Goal: Task Accomplishment & Management: Manage account settings

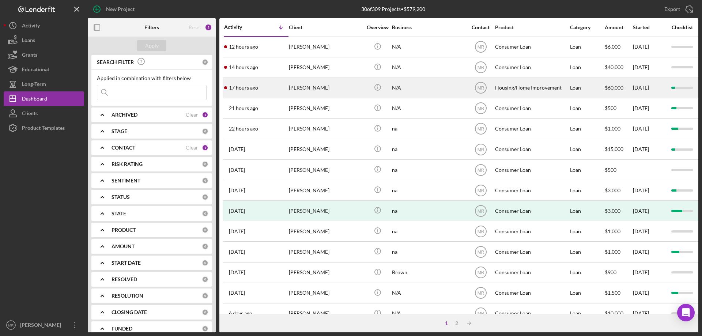
click at [407, 87] on div "N/A" at bounding box center [428, 87] width 73 height 19
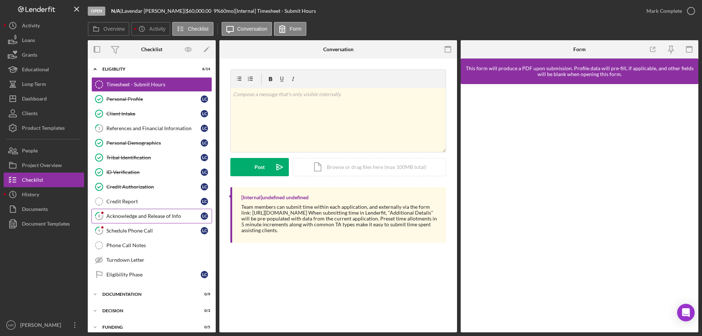
click at [133, 218] on div "Acknowledge and Release of Info" at bounding box center [153, 216] width 94 height 6
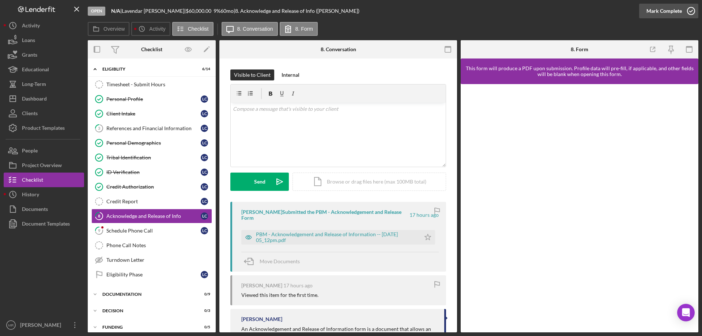
click at [689, 11] on icon "button" at bounding box center [691, 11] width 18 height 18
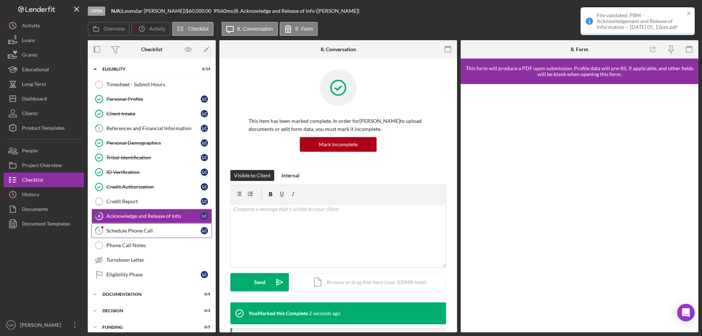
click at [120, 231] on div "Schedule Phone Call" at bounding box center [153, 231] width 94 height 6
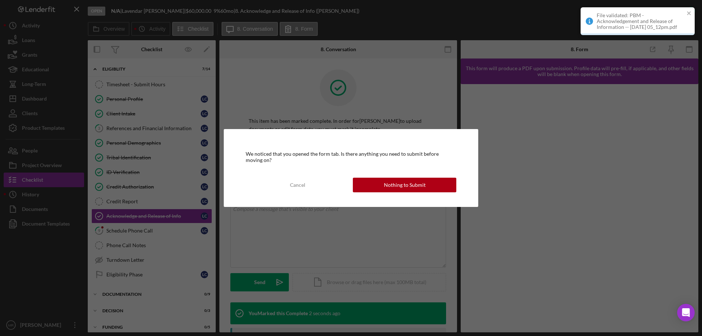
click at [433, 185] on button "Nothing to Submit" at bounding box center [404, 185] width 103 height 15
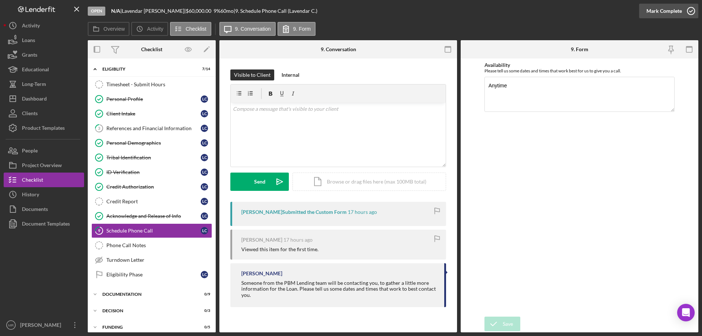
click at [692, 10] on icon "button" at bounding box center [691, 11] width 18 height 18
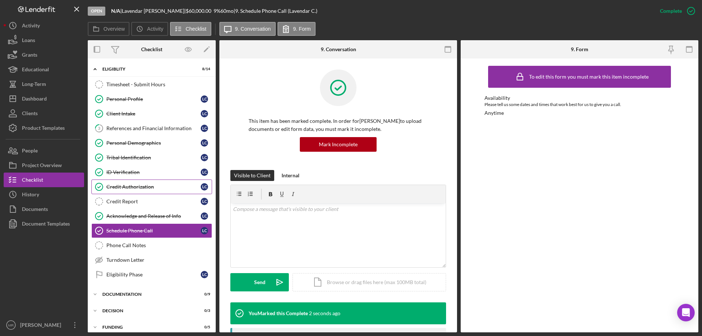
click at [124, 185] on div "Credit Authorization" at bounding box center [153, 187] width 94 height 6
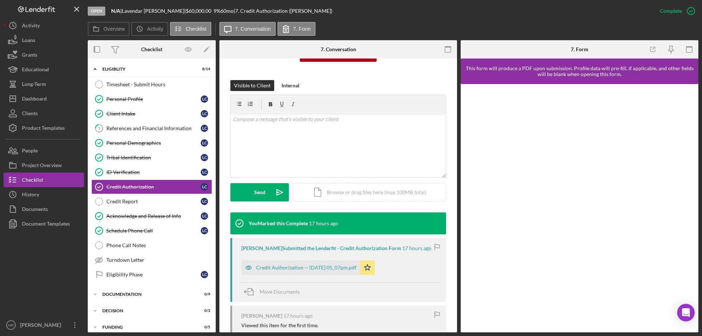
scroll to position [183, 0]
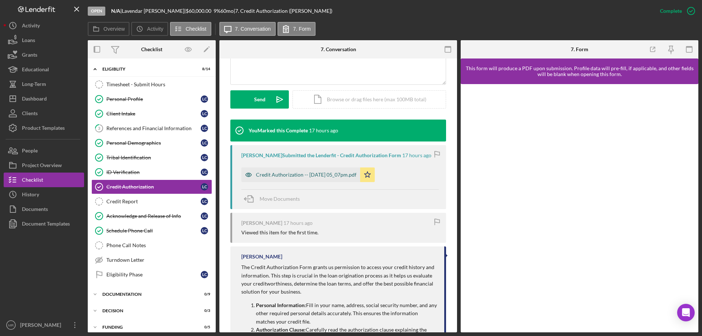
click at [313, 174] on div "Credit Authorization -- [DATE] 05_07pm.pdf" at bounding box center [306, 175] width 101 height 6
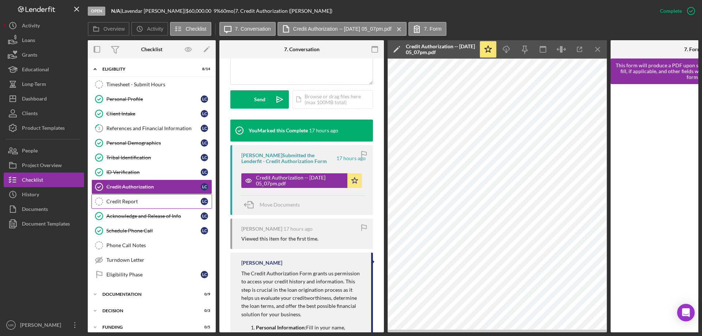
click at [119, 201] on div "Credit Report" at bounding box center [153, 202] width 94 height 6
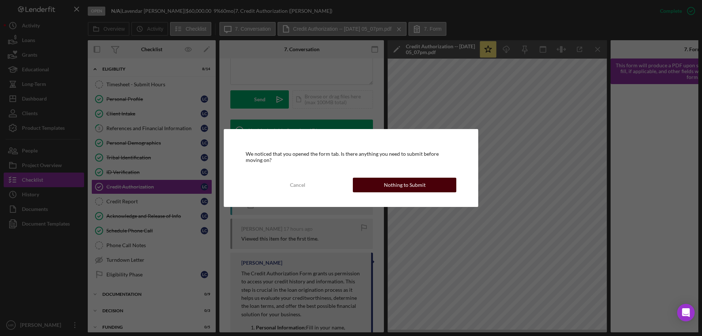
drag, startPoint x: 399, startPoint y: 186, endPoint x: 421, endPoint y: 176, distance: 23.4
click at [400, 186] on div "Nothing to Submit" at bounding box center [405, 185] width 42 height 15
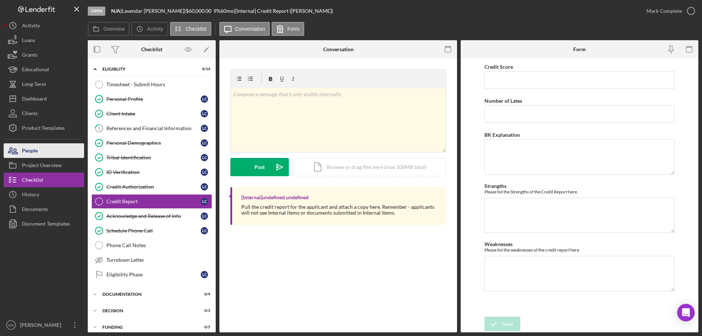
click at [38, 147] on div "People" at bounding box center [30, 151] width 16 height 16
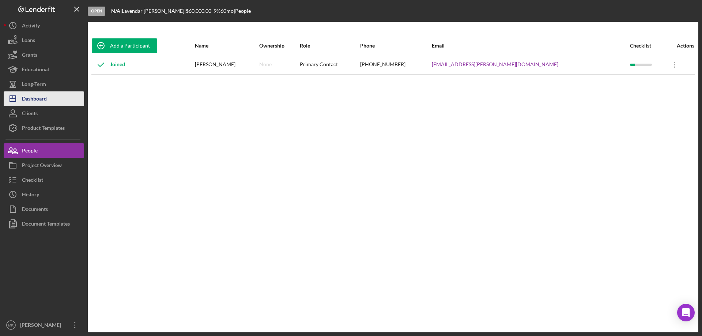
click at [40, 103] on div "Dashboard" at bounding box center [34, 99] width 25 height 16
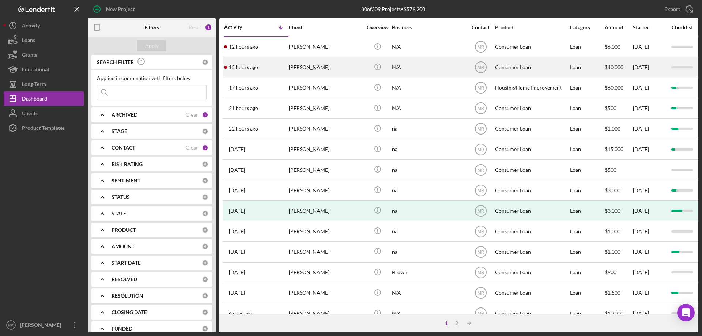
click at [387, 65] on div "Icon/Info" at bounding box center [377, 67] width 27 height 19
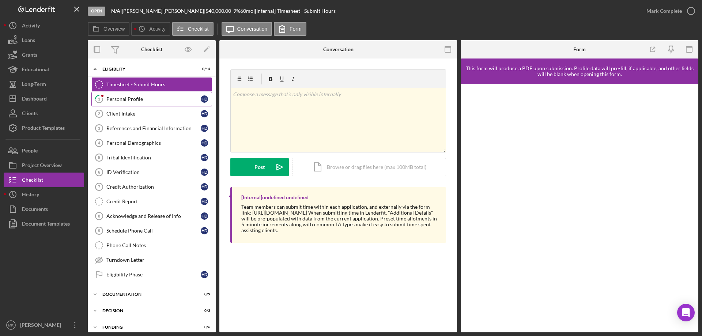
click at [128, 97] on div "Personal Profile" at bounding box center [153, 99] width 94 height 6
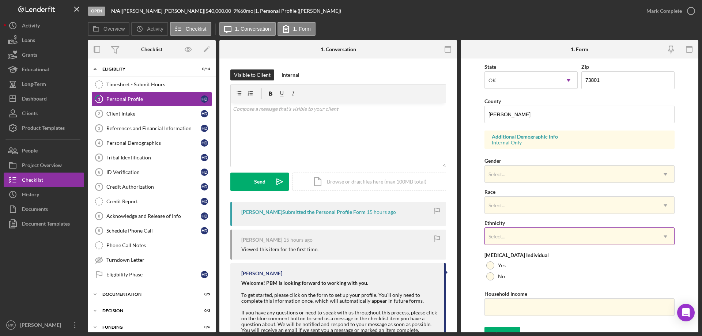
scroll to position [214, 0]
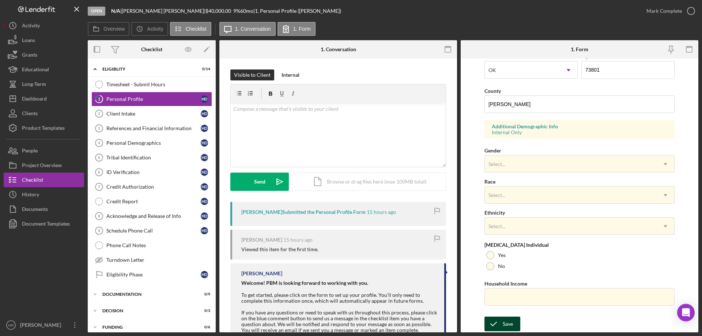
click at [501, 321] on icon "submit" at bounding box center [494, 324] width 18 height 18
click at [0, 0] on icon "button" at bounding box center [0, 0] width 0 height 0
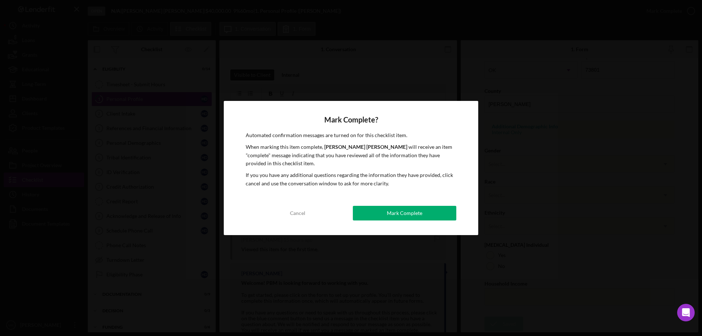
click at [413, 208] on div "Mark Complete" at bounding box center [404, 213] width 35 height 15
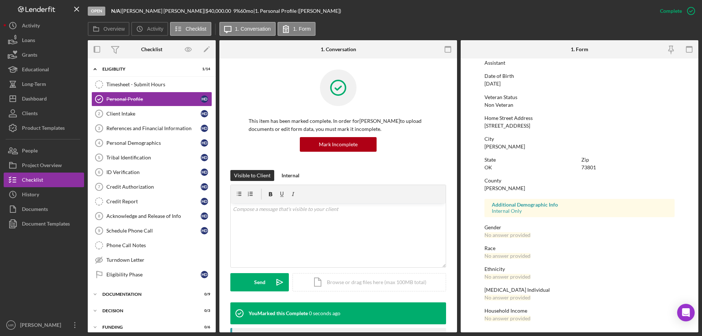
scroll to position [67, 0]
click at [29, 98] on div "Dashboard" at bounding box center [34, 99] width 25 height 16
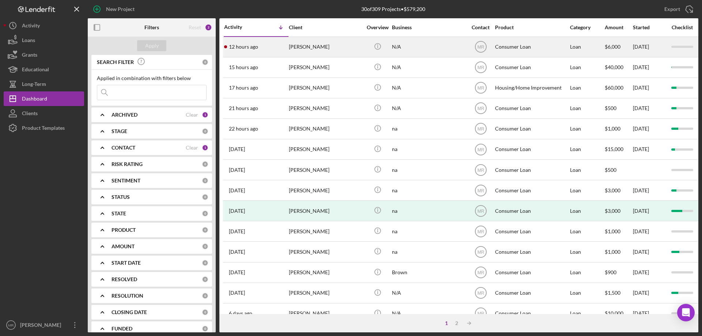
click at [318, 45] on div "[PERSON_NAME]" at bounding box center [325, 46] width 73 height 19
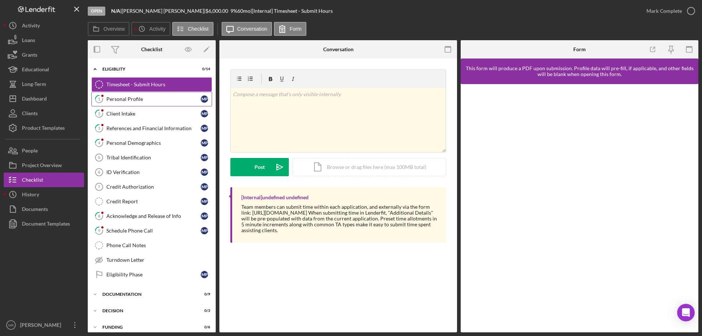
click at [123, 97] on div "Personal Profile" at bounding box center [153, 99] width 94 height 6
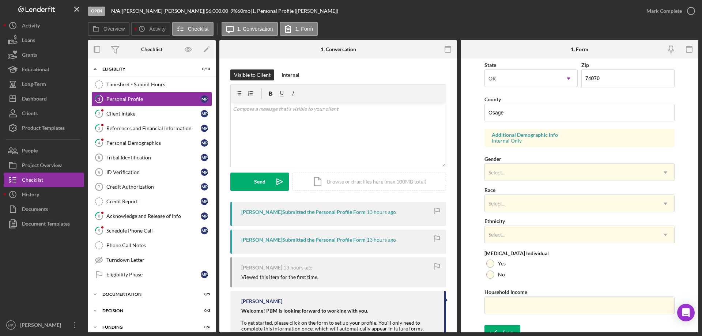
scroll to position [214, 0]
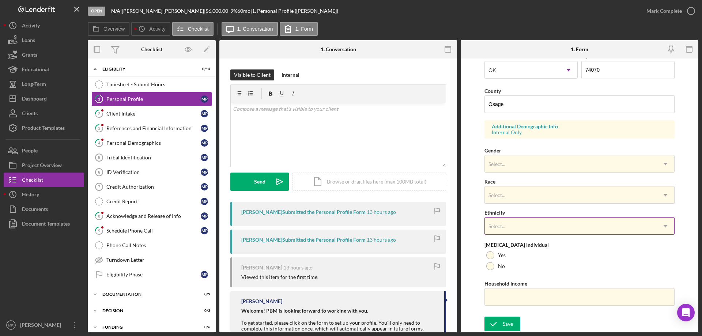
click at [503, 227] on div "Select..." at bounding box center [497, 226] width 17 height 6
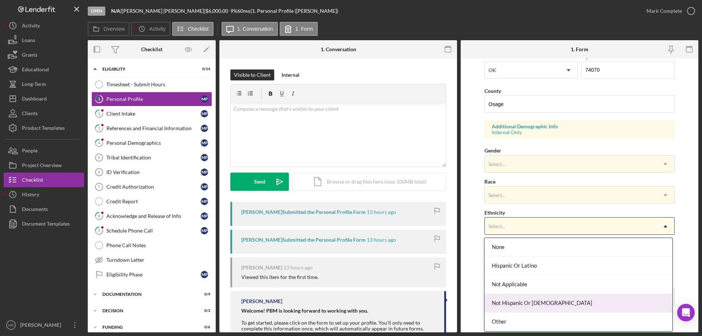
click at [510, 302] on div "Not Hispanic Or [DEMOGRAPHIC_DATA]" at bounding box center [579, 303] width 188 height 19
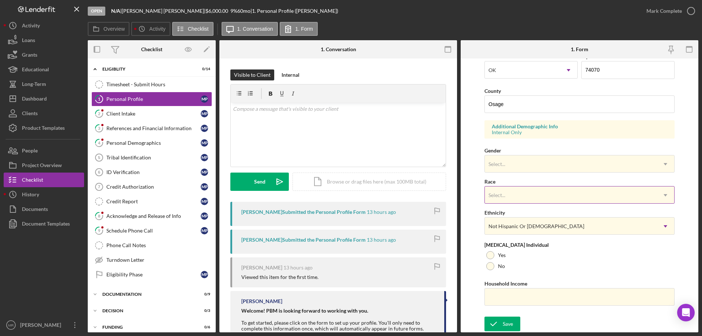
click at [523, 196] on div "Select..." at bounding box center [571, 195] width 172 height 17
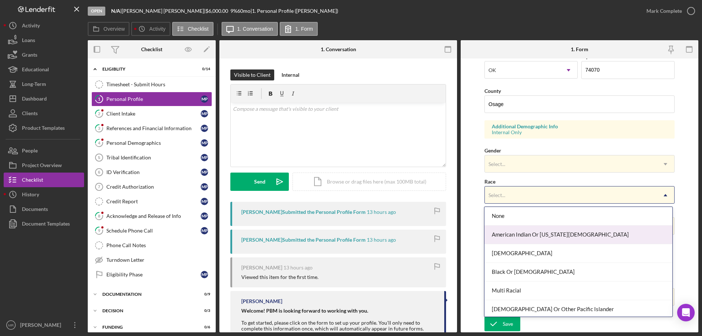
click at [517, 233] on div "American Indian Or [US_STATE][DEMOGRAPHIC_DATA]" at bounding box center [579, 235] width 188 height 19
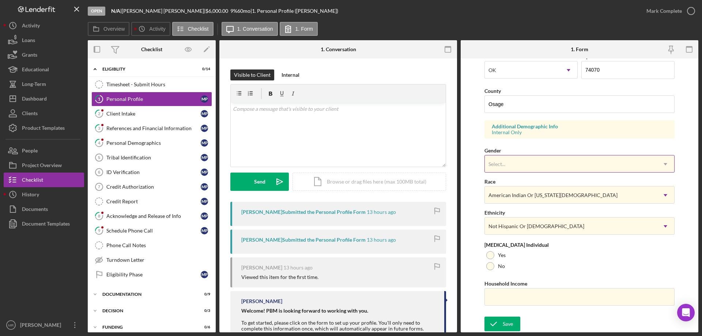
click at [525, 168] on div "Select..." at bounding box center [571, 164] width 172 height 17
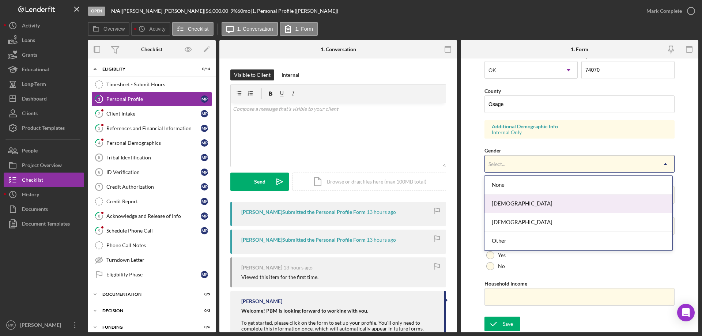
click at [523, 205] on div "[DEMOGRAPHIC_DATA]" at bounding box center [579, 204] width 188 height 19
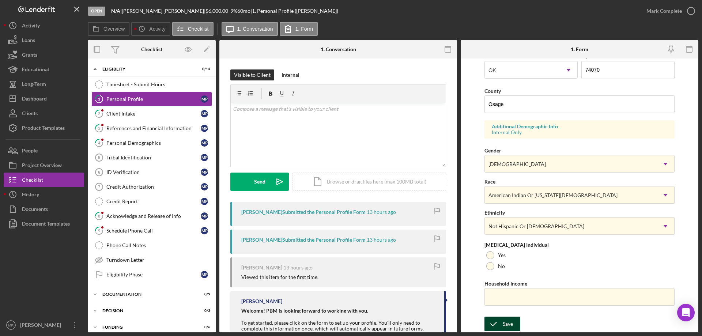
click at [502, 324] on icon "submit" at bounding box center [494, 324] width 18 height 18
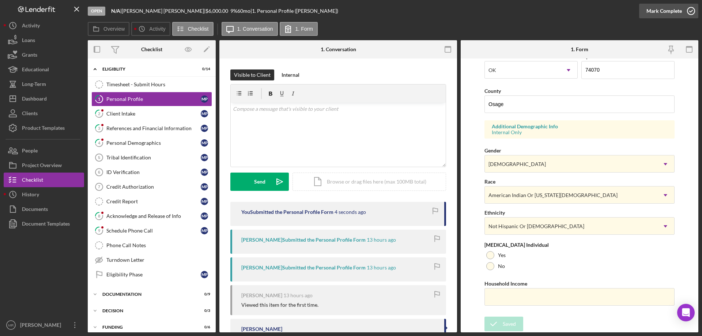
click at [690, 11] on icon "button" at bounding box center [691, 11] width 18 height 18
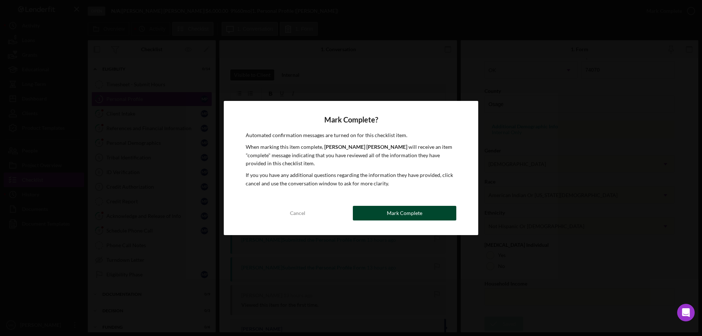
click at [417, 212] on div "Mark Complete" at bounding box center [404, 213] width 35 height 15
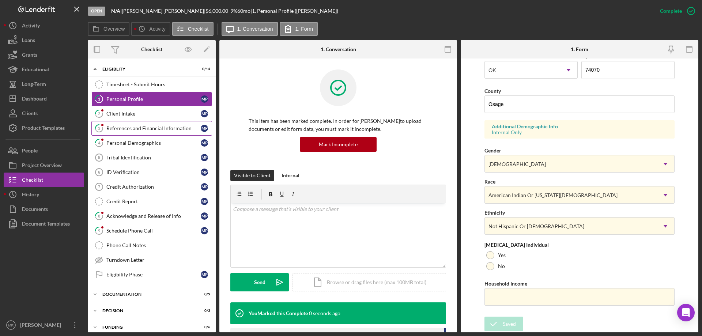
scroll to position [67, 0]
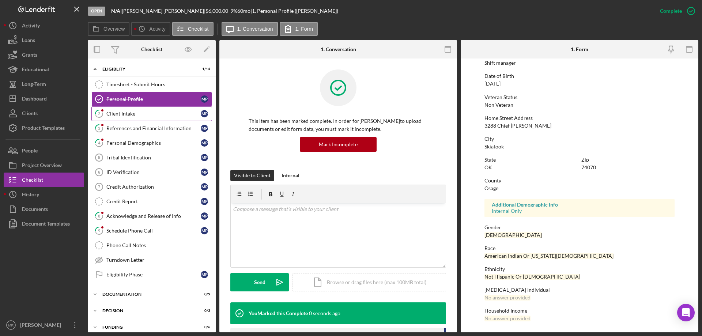
click at [126, 113] on div "Client Intake" at bounding box center [153, 114] width 94 height 6
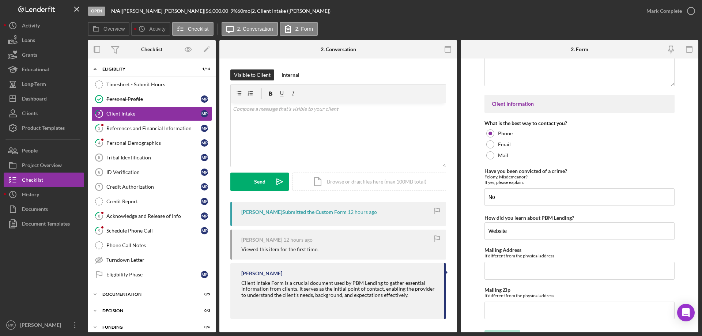
scroll to position [1021, 0]
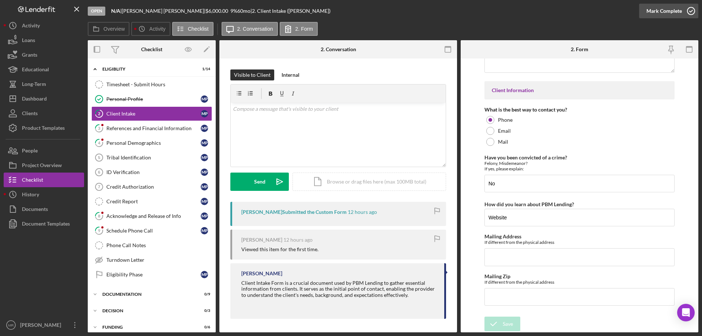
click at [690, 9] on icon "button" at bounding box center [691, 11] width 18 height 18
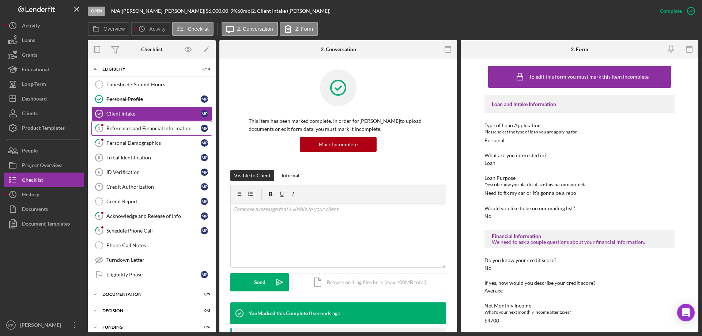
click at [142, 125] on link "3 References and Financial Information M P" at bounding box center [151, 128] width 121 height 15
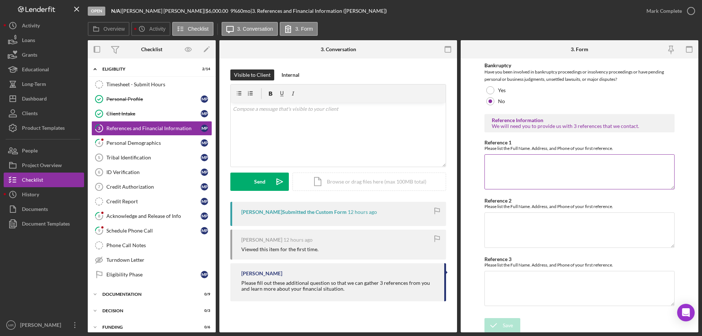
scroll to position [249, 0]
click at [271, 133] on div "v Color teal Color pink Remove color Add row above Add row below Add column bef…" at bounding box center [338, 135] width 215 height 64
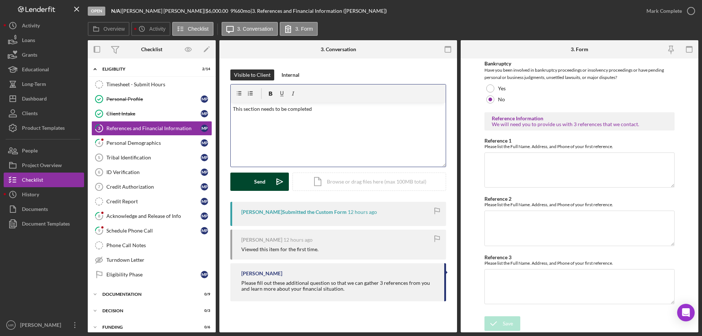
click at [264, 186] on div "Send" at bounding box center [259, 182] width 11 height 18
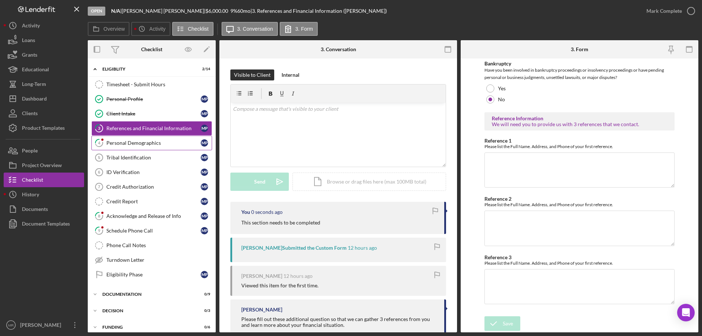
click at [152, 142] on div "Personal Demographics" at bounding box center [153, 143] width 94 height 6
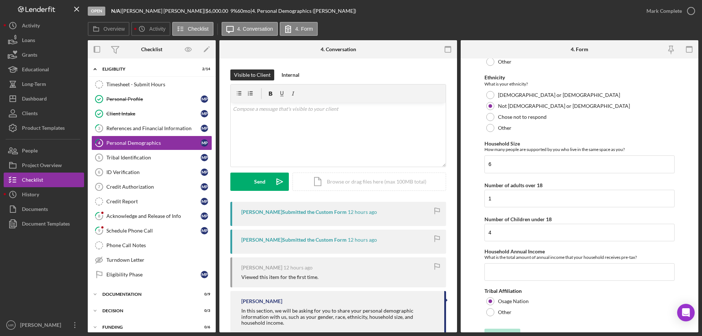
scroll to position [325, 0]
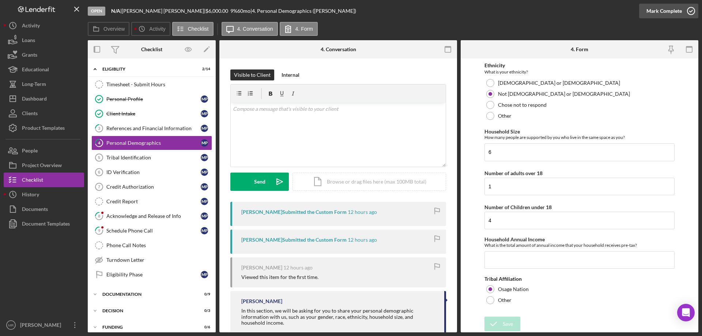
click at [691, 11] on icon "button" at bounding box center [691, 11] width 18 height 18
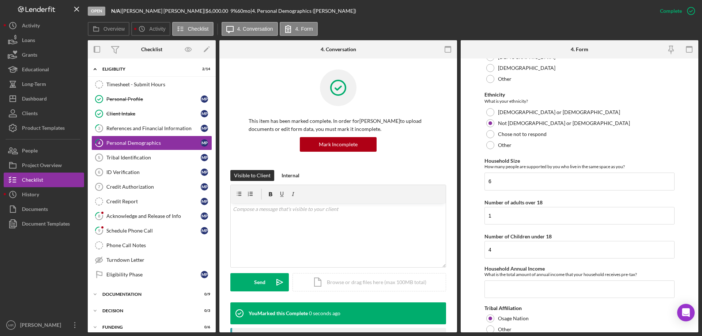
scroll to position [354, 0]
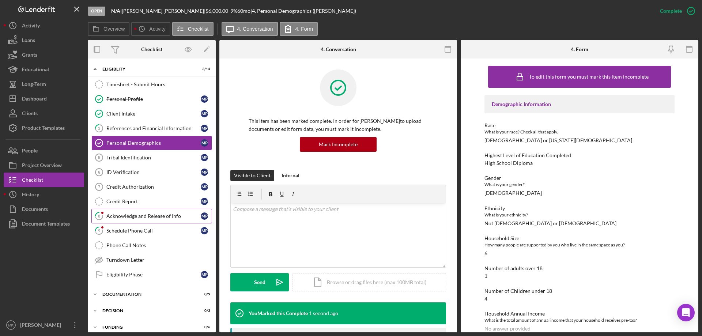
click at [160, 215] on div "Acknowledge and Release of Info" at bounding box center [153, 216] width 94 height 6
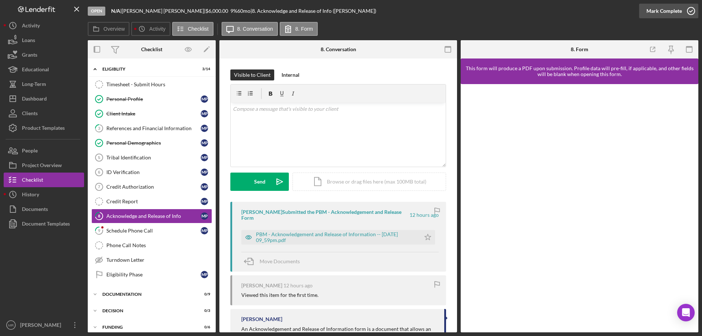
click at [690, 10] on icon "button" at bounding box center [691, 11] width 18 height 18
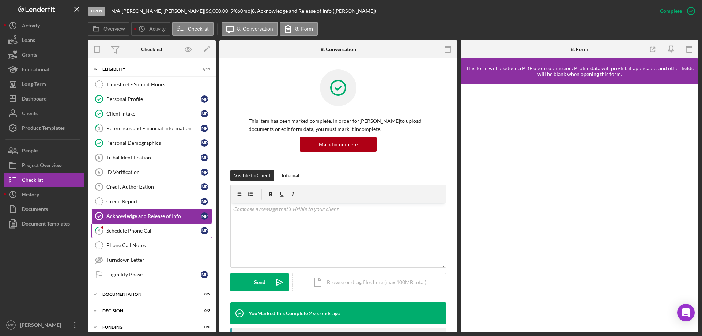
click at [129, 230] on div "Schedule Phone Call" at bounding box center [153, 231] width 94 height 6
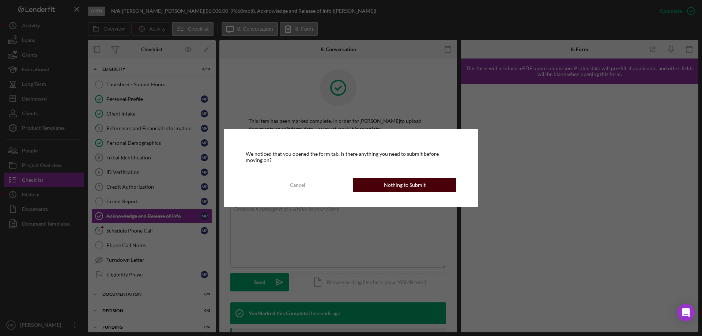
drag, startPoint x: 410, startPoint y: 185, endPoint x: 401, endPoint y: 184, distance: 8.8
click at [410, 185] on div "Nothing to Submit" at bounding box center [405, 185] width 42 height 15
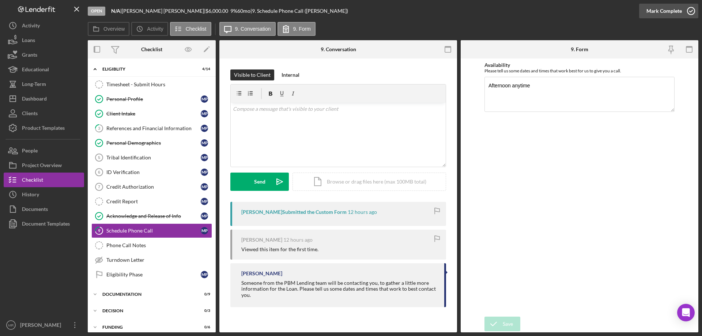
click at [694, 11] on circle "button" at bounding box center [690, 10] width 7 height 7
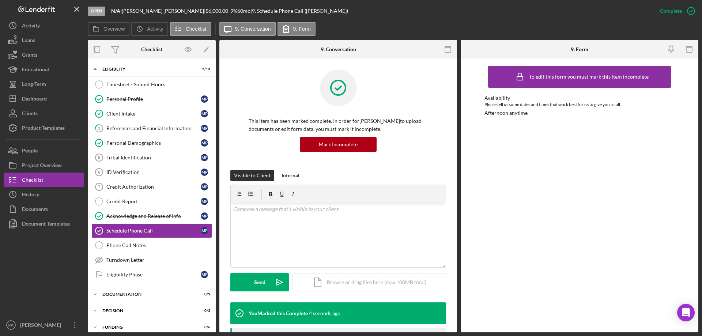
click at [42, 262] on div at bounding box center [44, 274] width 80 height 87
click at [27, 102] on div "Dashboard" at bounding box center [34, 99] width 25 height 16
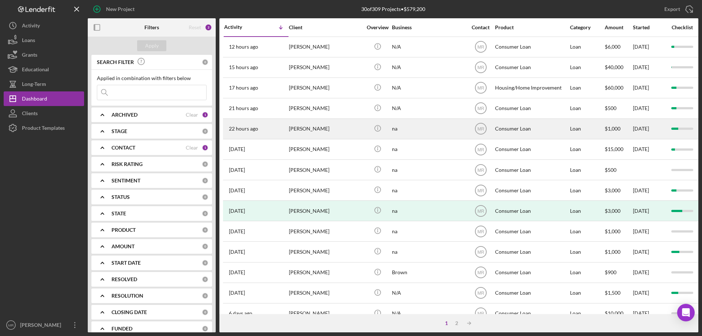
click at [328, 131] on div "[PERSON_NAME]" at bounding box center [325, 128] width 73 height 19
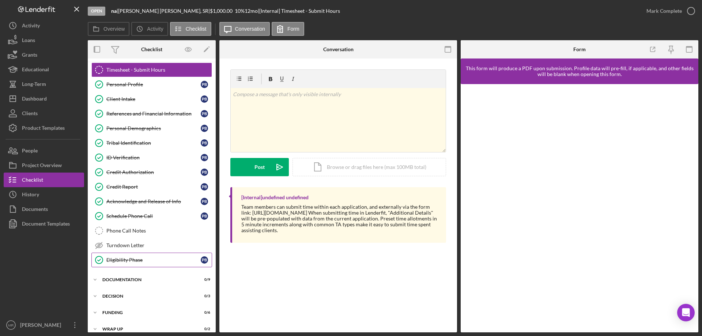
scroll to position [23, 0]
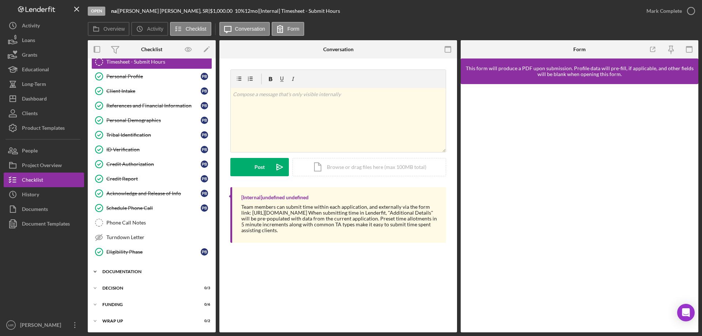
click at [128, 271] on div "Documentation" at bounding box center [154, 271] width 104 height 4
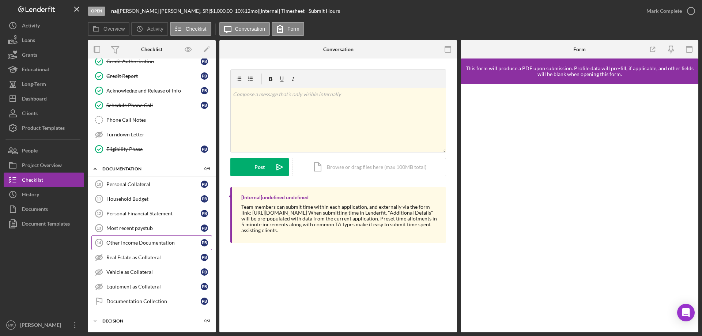
scroll to position [132, 0]
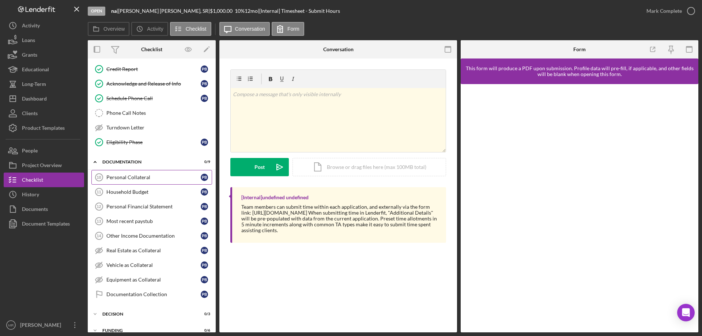
click at [132, 176] on div "Personal Collateral" at bounding box center [153, 177] width 94 height 6
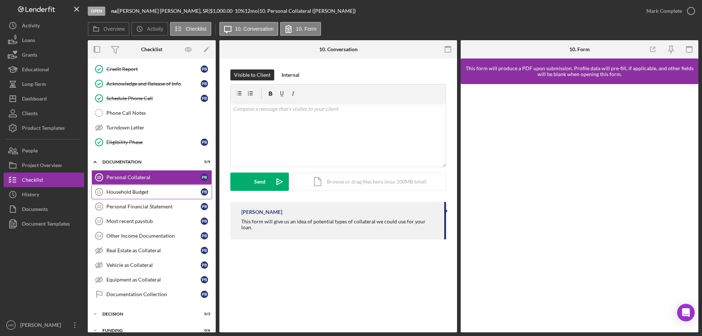
click at [121, 193] on div "Household Budget" at bounding box center [153, 192] width 94 height 6
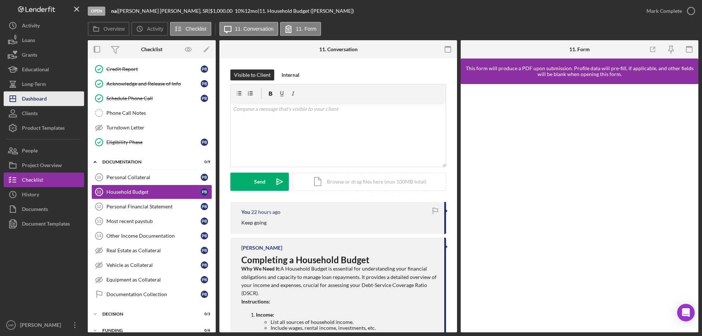
click at [41, 100] on div "Dashboard" at bounding box center [34, 99] width 25 height 16
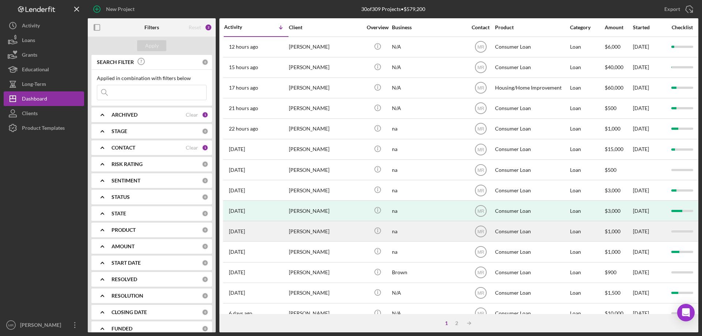
click at [338, 229] on div "[PERSON_NAME]" at bounding box center [325, 231] width 73 height 19
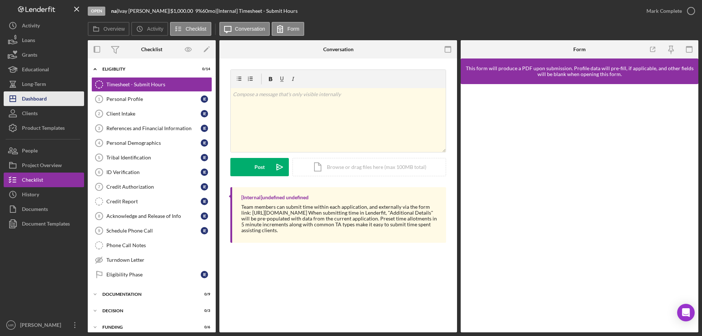
click at [37, 100] on div "Dashboard" at bounding box center [34, 99] width 25 height 16
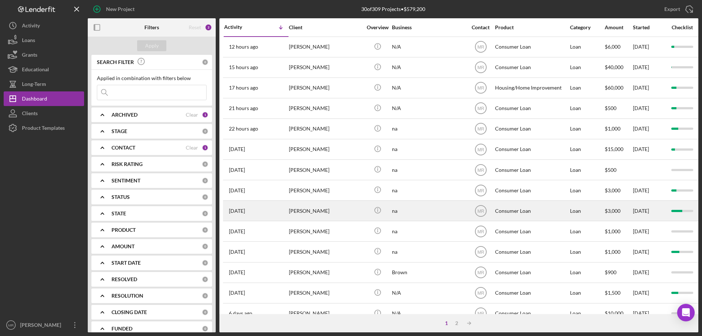
click at [443, 206] on div "na" at bounding box center [428, 210] width 73 height 19
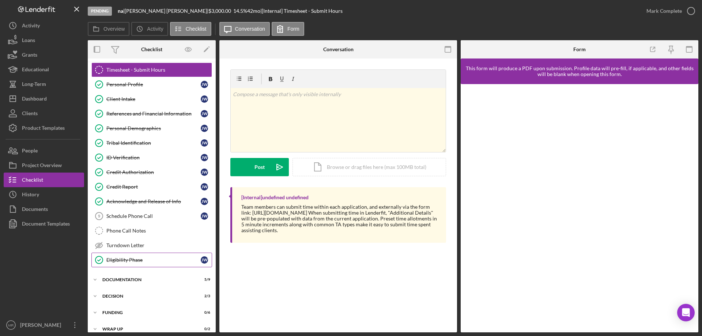
scroll to position [23, 0]
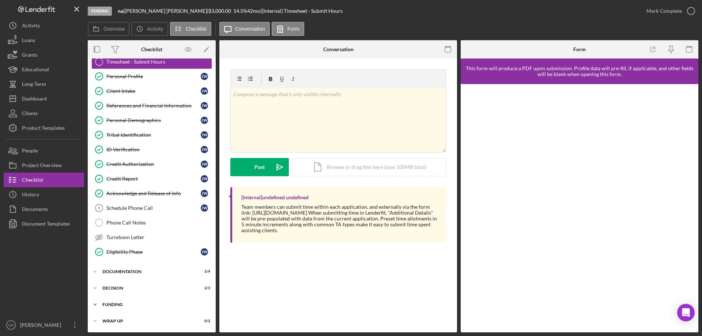
click at [117, 305] on div "Funding" at bounding box center [154, 304] width 104 height 4
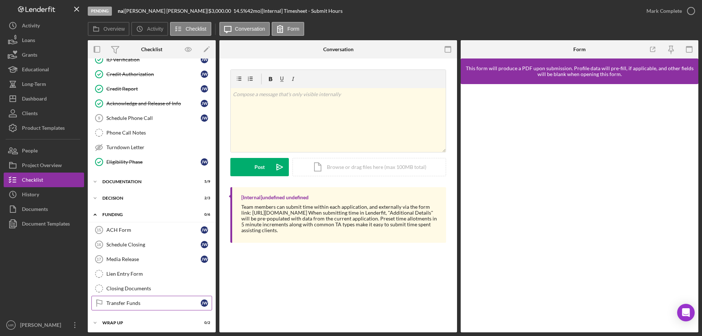
scroll to position [114, 0]
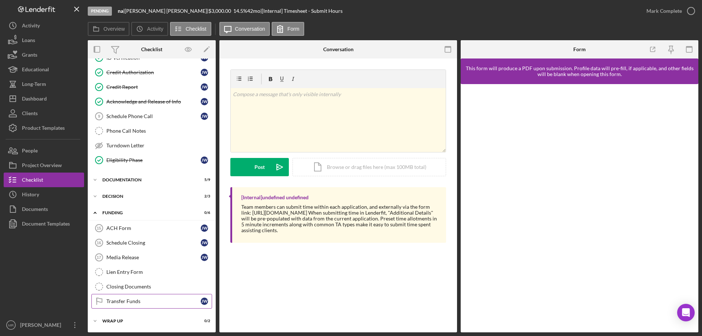
click at [122, 301] on div "Transfer Funds" at bounding box center [153, 301] width 94 height 6
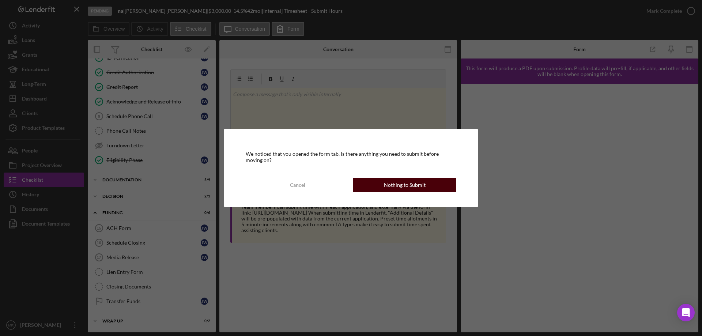
drag, startPoint x: 399, startPoint y: 183, endPoint x: 481, endPoint y: 163, distance: 85.1
click at [400, 184] on div "Nothing to Submit" at bounding box center [405, 185] width 42 height 15
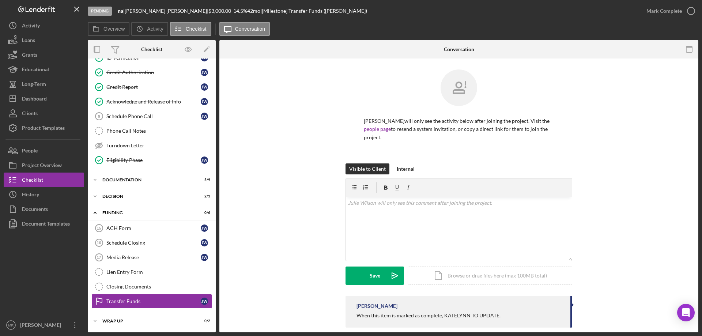
scroll to position [114, 0]
click at [686, 8] on icon "button" at bounding box center [691, 11] width 18 height 18
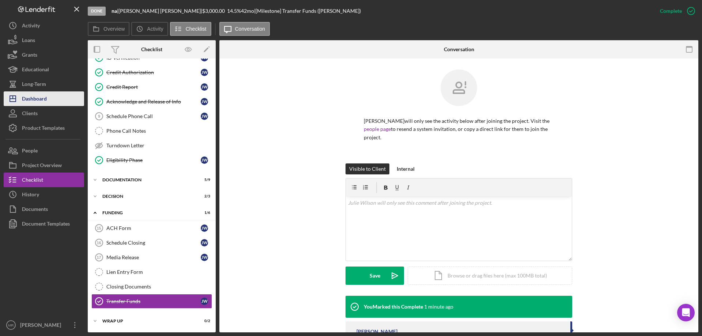
click at [32, 98] on div "Dashboard" at bounding box center [34, 99] width 25 height 16
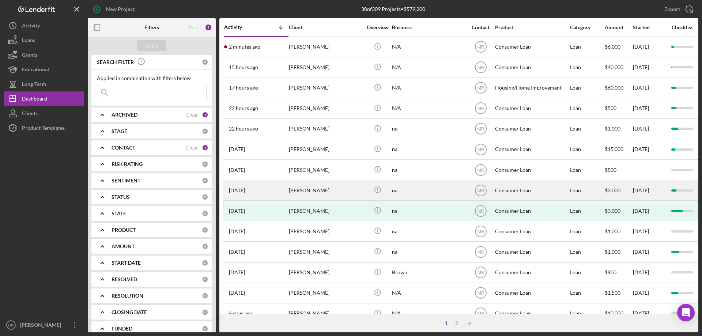
click at [352, 189] on div "[PERSON_NAME]" at bounding box center [325, 190] width 73 height 19
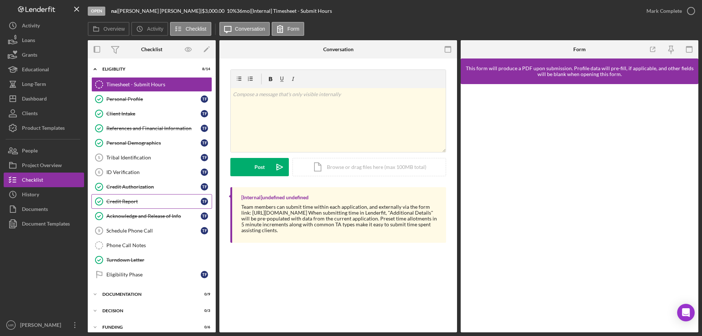
click at [123, 200] on div "Credit Report" at bounding box center [153, 202] width 94 height 6
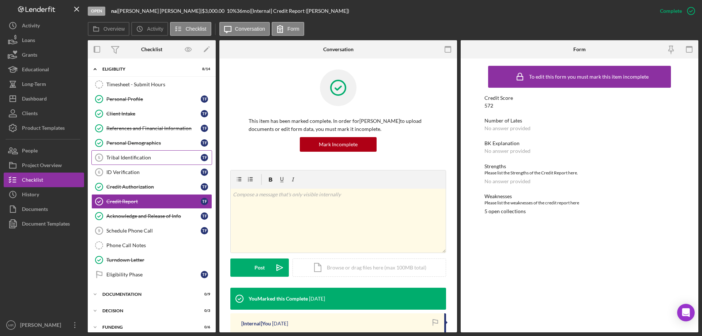
click at [148, 159] on div "Tribal Identification" at bounding box center [153, 158] width 94 height 6
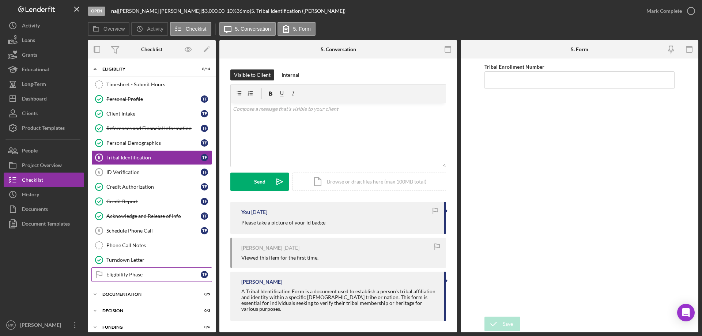
click at [137, 270] on link "Eligibility Phase Eligibility Phase T F" at bounding box center [151, 274] width 121 height 15
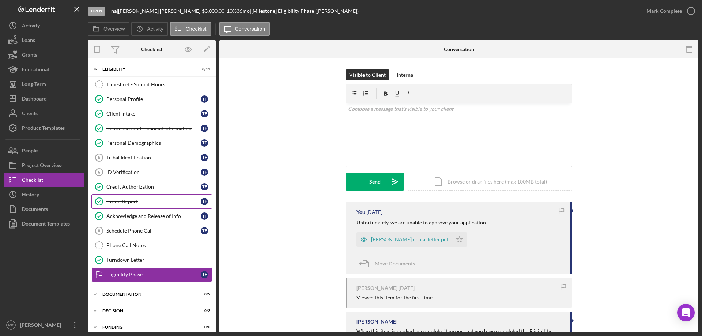
drag, startPoint x: 117, startPoint y: 200, endPoint x: 122, endPoint y: 203, distance: 5.9
click at [117, 200] on div "Credit Report" at bounding box center [153, 202] width 94 height 6
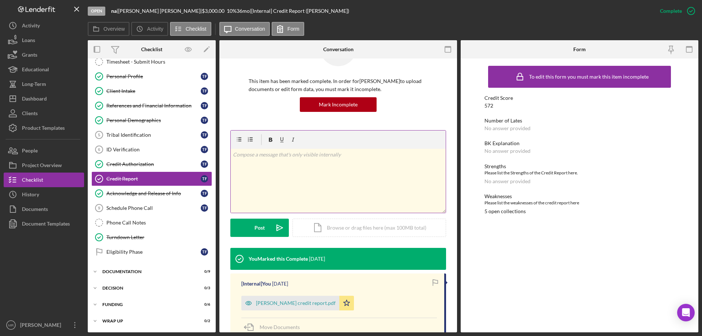
scroll to position [73, 0]
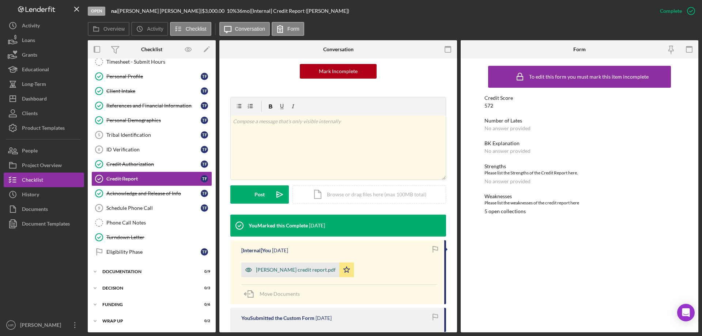
click at [292, 270] on div "[PERSON_NAME] credit report.pdf" at bounding box center [296, 270] width 80 height 6
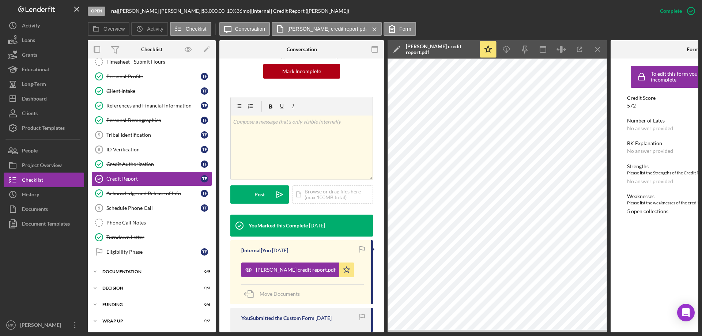
click at [363, 79] on div "This item has been marked complete. In order for [PERSON_NAME] to upload docume…" at bounding box center [301, 42] width 143 height 109
click at [599, 50] on icon "Icon/Menu Close" at bounding box center [598, 49] width 16 height 16
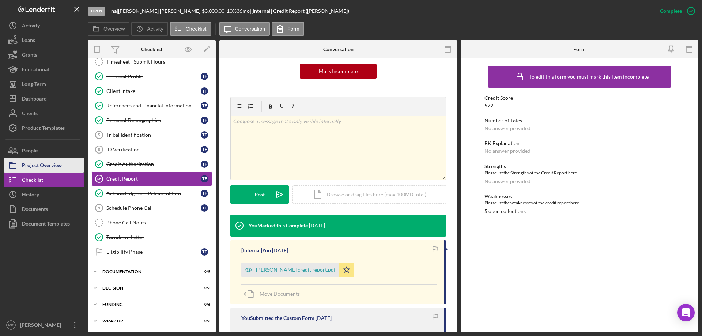
click at [38, 164] on div "Project Overview" at bounding box center [42, 166] width 40 height 16
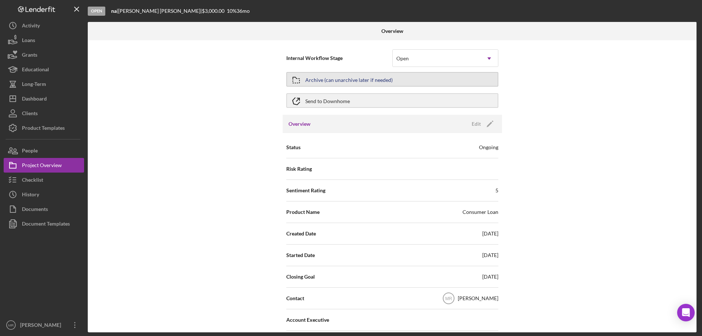
click at [400, 76] on button "Archive (can unarchive later if needed)" at bounding box center [392, 79] width 212 height 15
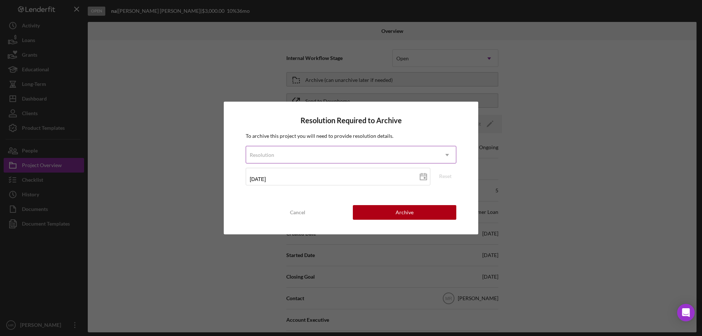
click at [348, 154] on div "Resolution" at bounding box center [342, 155] width 192 height 17
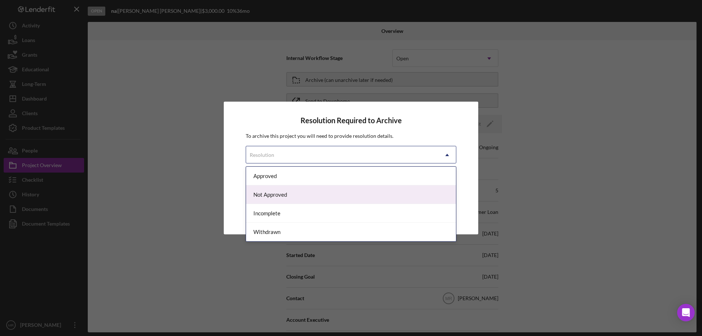
click at [301, 194] on div "Not Approved" at bounding box center [351, 194] width 210 height 19
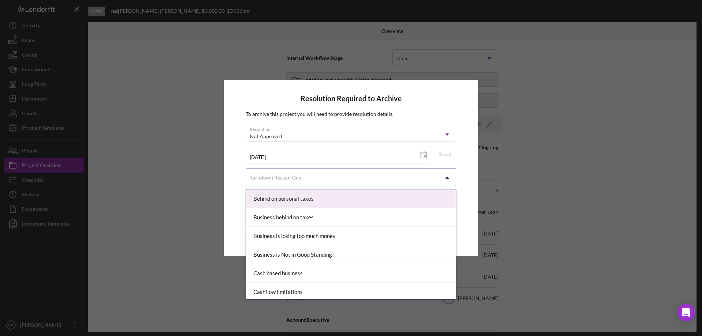
click at [331, 177] on div "Turndown Reason One" at bounding box center [342, 177] width 192 height 17
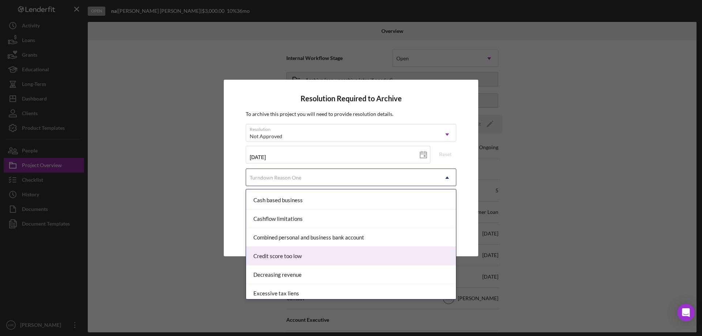
scroll to position [110, 0]
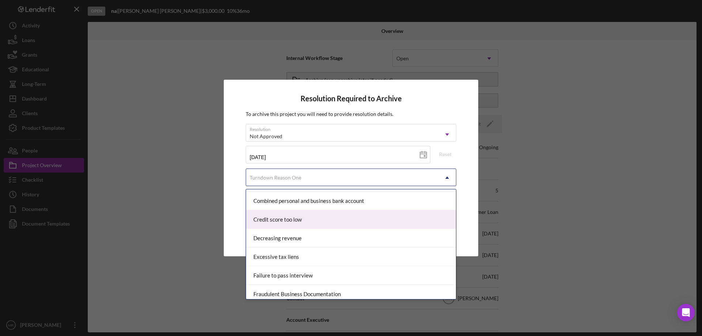
drag, startPoint x: 298, startPoint y: 216, endPoint x: 309, endPoint y: 217, distance: 11.0
click at [300, 216] on div "Credit score too low" at bounding box center [351, 219] width 210 height 19
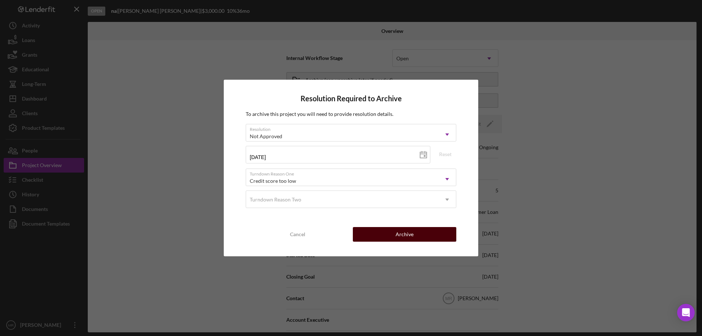
drag, startPoint x: 403, startPoint y: 234, endPoint x: 452, endPoint y: 229, distance: 48.5
click at [423, 230] on button "Archive" at bounding box center [404, 234] width 103 height 15
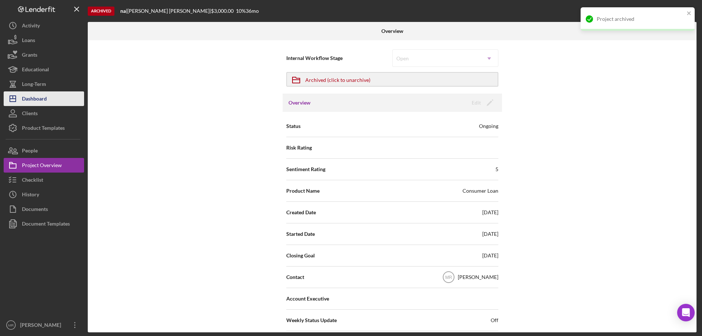
click at [32, 100] on div "Dashboard" at bounding box center [34, 99] width 25 height 16
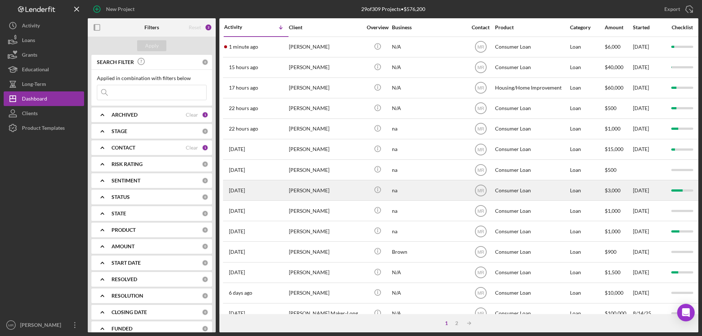
click at [347, 188] on div "[PERSON_NAME]" at bounding box center [325, 190] width 73 height 19
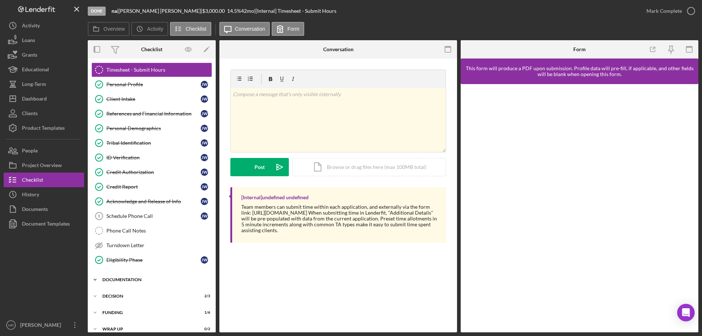
scroll to position [23, 0]
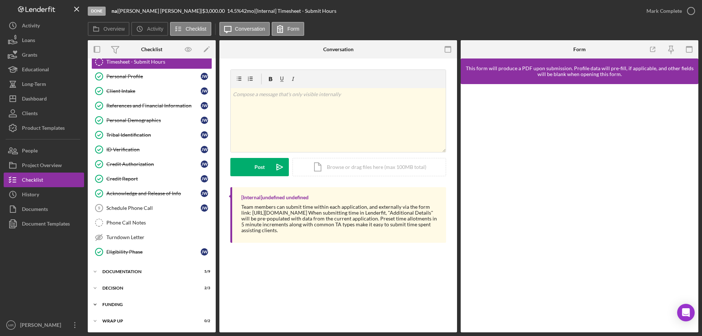
click at [116, 305] on div "Funding" at bounding box center [154, 304] width 104 height 4
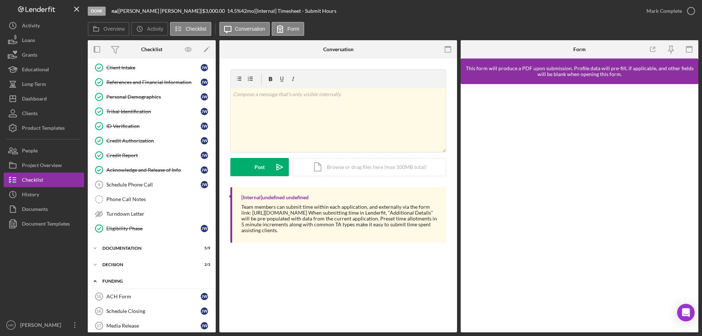
scroll to position [114, 0]
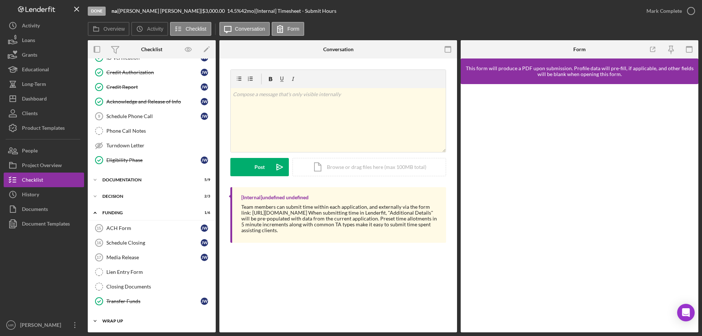
drag, startPoint x: 118, startPoint y: 318, endPoint x: 173, endPoint y: 325, distance: 55.3
click at [120, 318] on div "Icon/Expander Wrap up 0 / 2" at bounding box center [152, 321] width 128 height 15
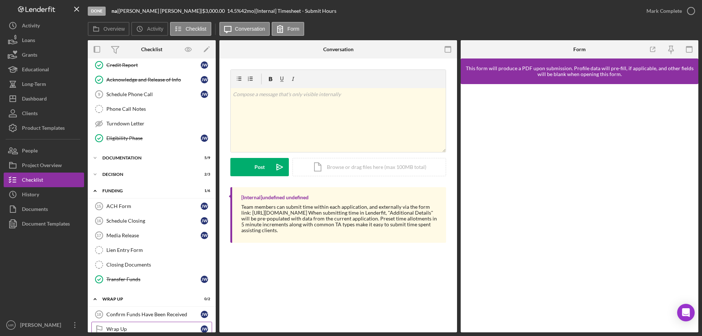
scroll to position [148, 0]
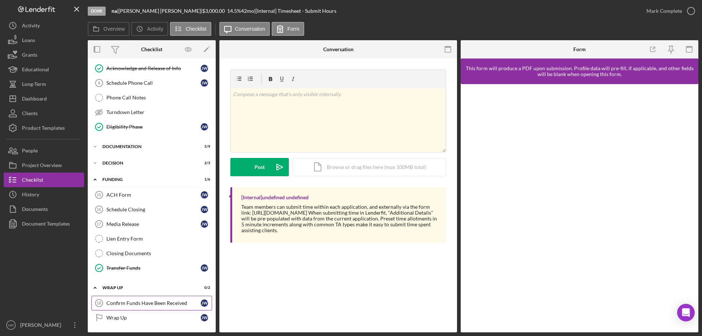
click at [139, 302] on div "Confirm Funds Have Been Received" at bounding box center [153, 303] width 94 height 6
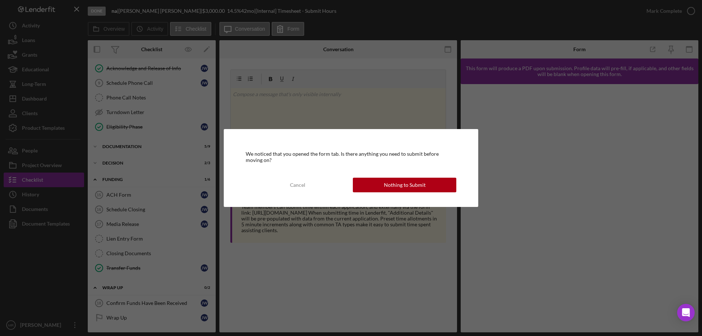
click at [400, 172] on div "We noticed that you opened the form tab. Is there anything you need to submit b…" at bounding box center [351, 168] width 255 height 78
click at [403, 182] on div "Nothing to Submit" at bounding box center [405, 185] width 42 height 15
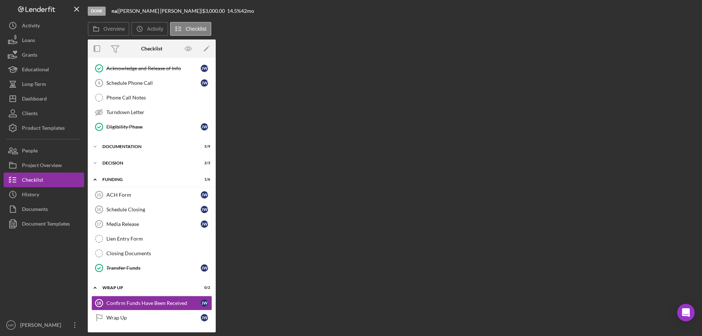
scroll to position [148, 0]
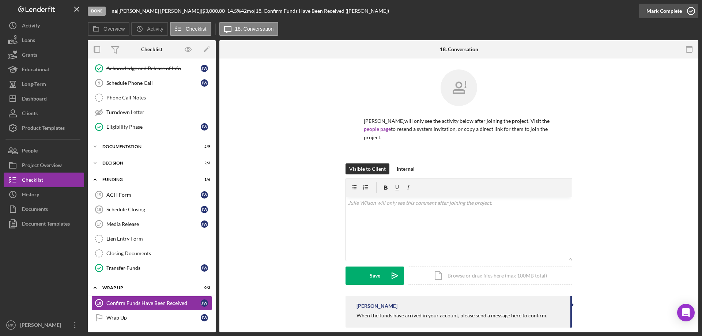
click at [693, 8] on icon "button" at bounding box center [691, 11] width 18 height 18
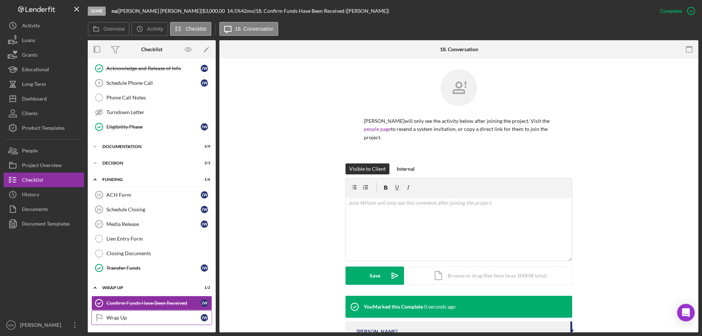
click at [120, 320] on div "Wrap Up" at bounding box center [153, 318] width 94 height 6
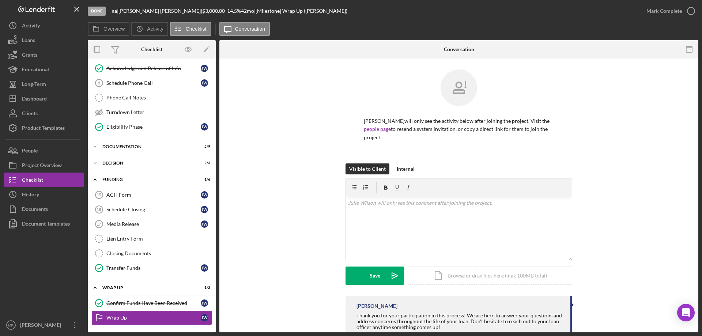
drag, startPoint x: 688, startPoint y: 12, endPoint x: 628, endPoint y: 76, distance: 87.7
click at [0, 0] on icon "button" at bounding box center [0, 0] width 0 height 0
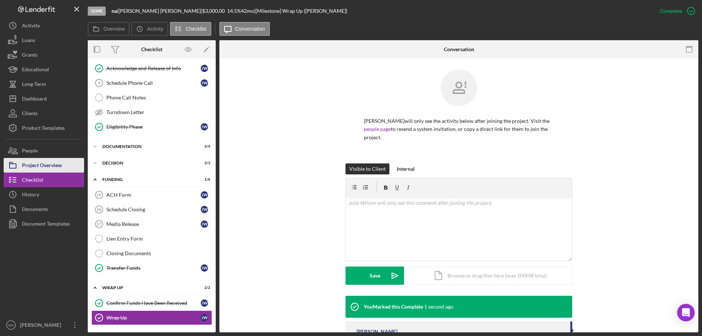
drag, startPoint x: 44, startPoint y: 166, endPoint x: 49, endPoint y: 171, distance: 7.0
click at [45, 166] on div "Project Overview" at bounding box center [42, 166] width 40 height 16
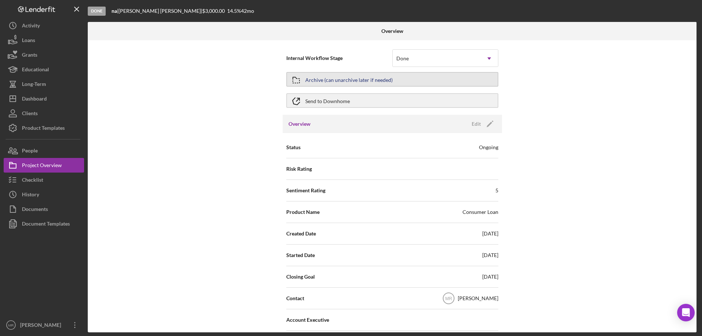
click at [388, 79] on div "Archive (can unarchive later if needed)" at bounding box center [348, 79] width 87 height 13
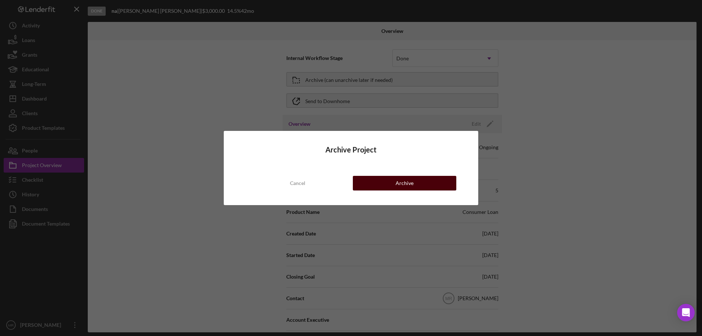
click at [411, 183] on div "Archive" at bounding box center [405, 183] width 18 height 15
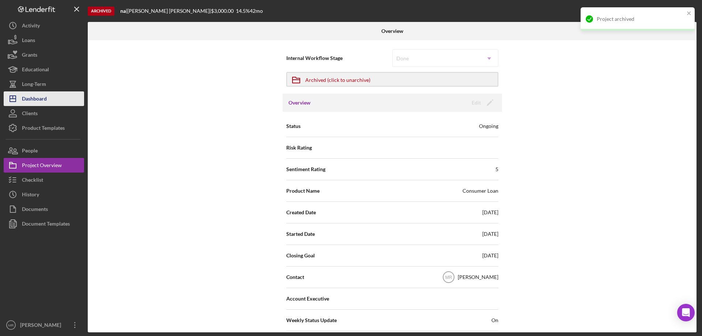
click at [31, 99] on div "Dashboard" at bounding box center [34, 99] width 25 height 16
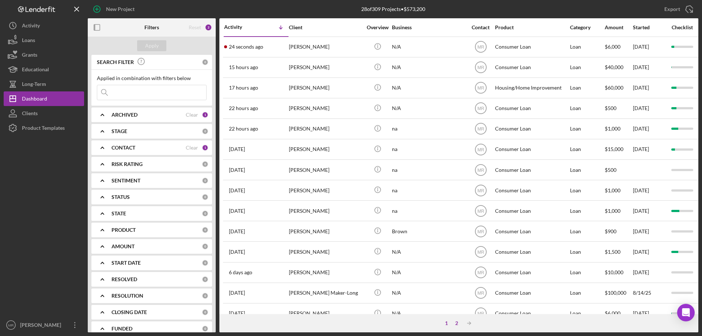
click at [457, 325] on div "2" at bounding box center [457, 323] width 10 height 6
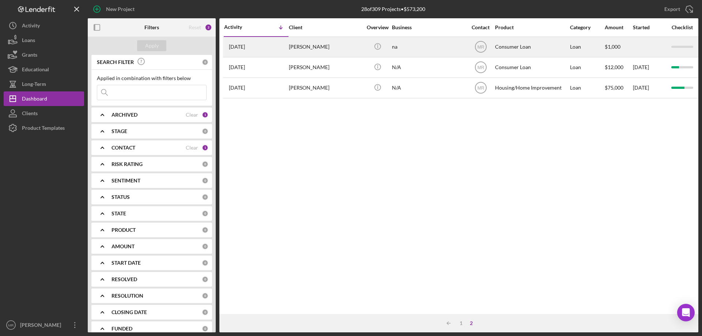
click at [359, 47] on div "[PERSON_NAME]" at bounding box center [325, 46] width 73 height 19
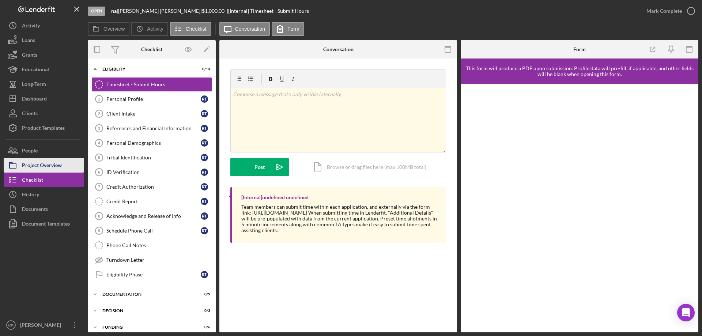
click at [50, 168] on div "Project Overview" at bounding box center [42, 166] width 40 height 16
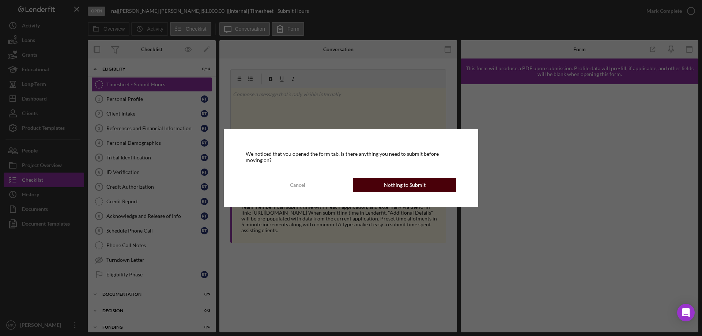
click at [416, 183] on div "Nothing to Submit" at bounding box center [405, 185] width 42 height 15
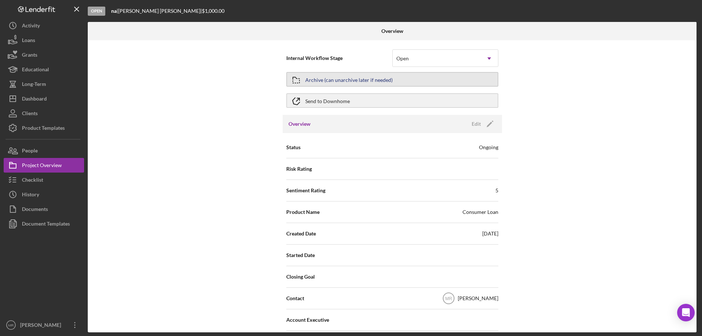
click at [373, 83] on div "Archive (can unarchive later if needed)" at bounding box center [348, 79] width 87 height 13
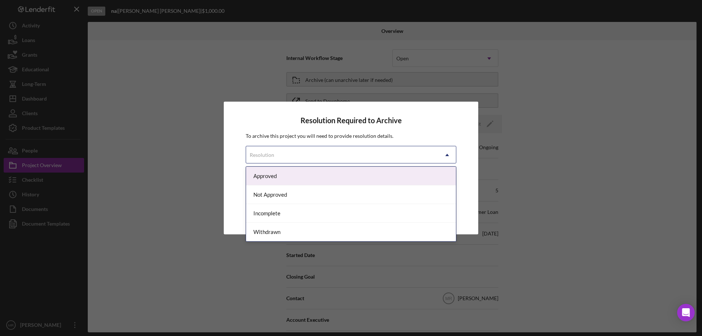
drag, startPoint x: 342, startPoint y: 154, endPoint x: 344, endPoint y: 157, distance: 3.9
click at [342, 154] on div "Resolution" at bounding box center [342, 155] width 192 height 17
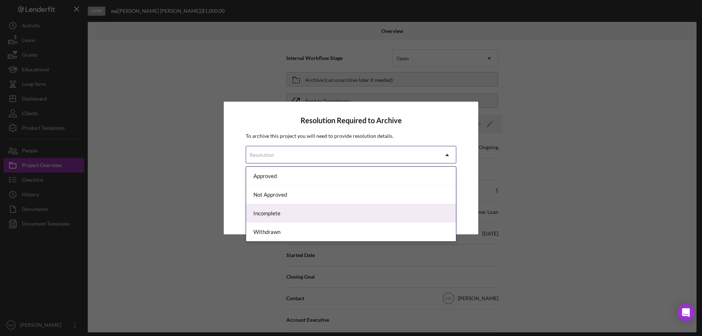
click at [311, 215] on div "Incomplete" at bounding box center [351, 213] width 210 height 19
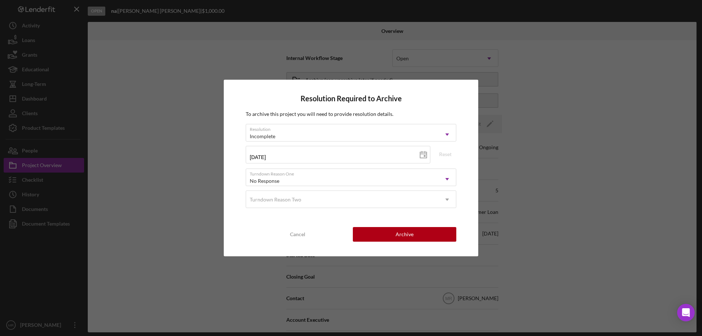
drag, startPoint x: 411, startPoint y: 235, endPoint x: 461, endPoint y: 229, distance: 50.5
click at [415, 235] on button "Archive" at bounding box center [404, 234] width 103 height 15
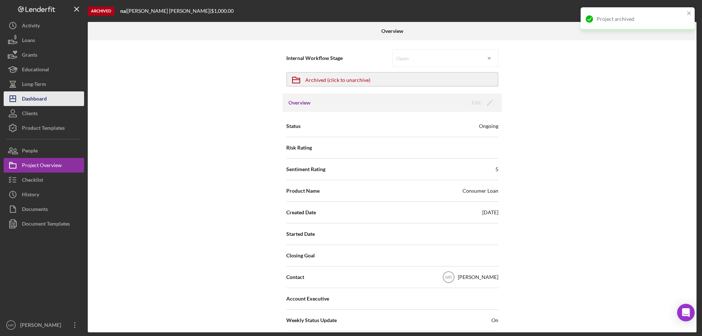
click at [38, 97] on div "Dashboard" at bounding box center [34, 99] width 25 height 16
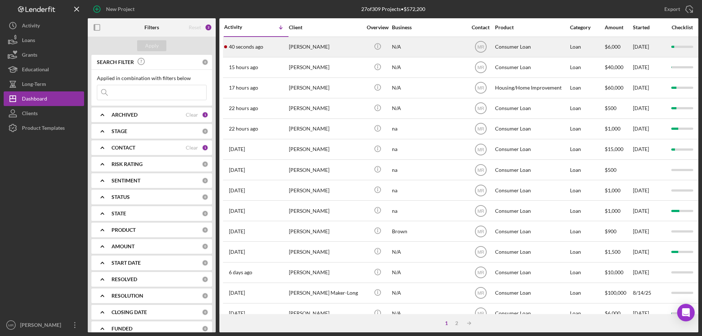
click at [337, 49] on div "[PERSON_NAME]" at bounding box center [325, 46] width 73 height 19
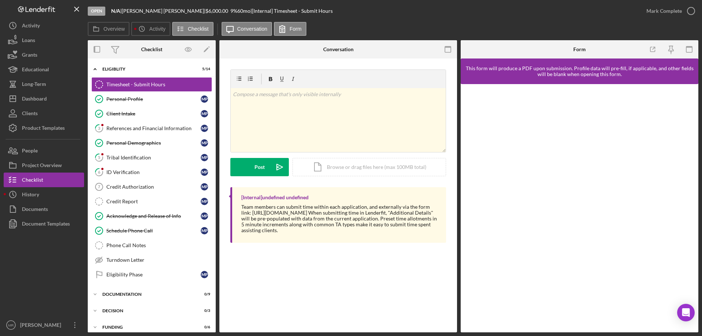
drag, startPoint x: 134, startPoint y: 156, endPoint x: 301, endPoint y: 190, distance: 170.9
click at [136, 156] on div "Tribal Identification" at bounding box center [153, 158] width 94 height 6
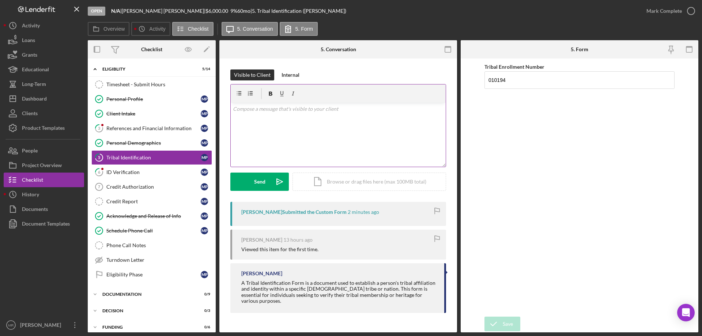
click at [268, 114] on div "v Color teal Color pink Remove color Add row above Add row below Add column bef…" at bounding box center [338, 135] width 215 height 64
click at [259, 178] on div "Send" at bounding box center [259, 182] width 11 height 18
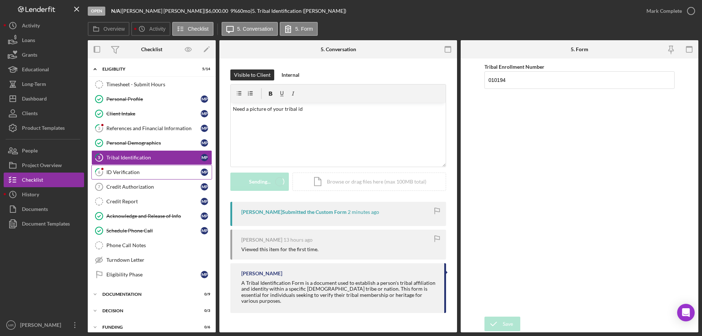
click at [122, 170] on div "ID Verification" at bounding box center [153, 172] width 94 height 6
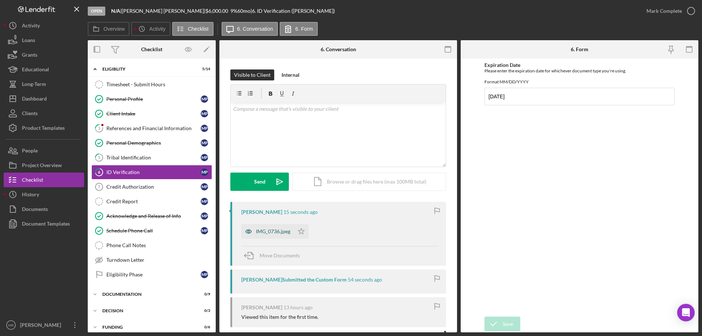
click at [271, 229] on div "IMG_0736.jpeg" at bounding box center [273, 232] width 34 height 6
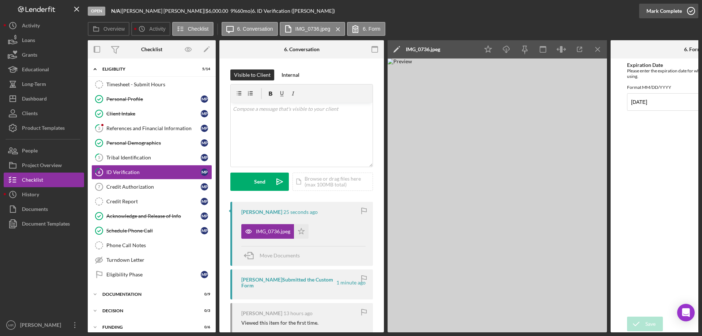
click at [691, 6] on icon "button" at bounding box center [691, 11] width 18 height 18
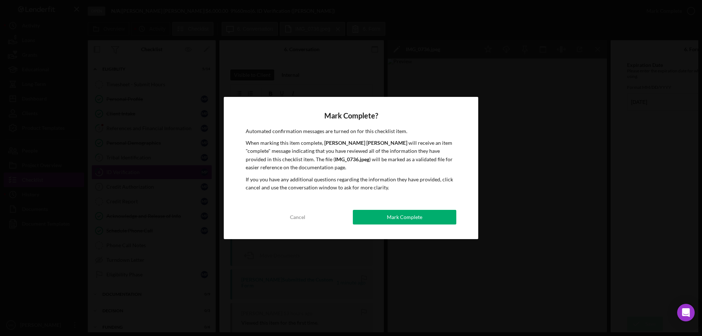
click at [410, 212] on div "Mark Complete" at bounding box center [404, 217] width 35 height 15
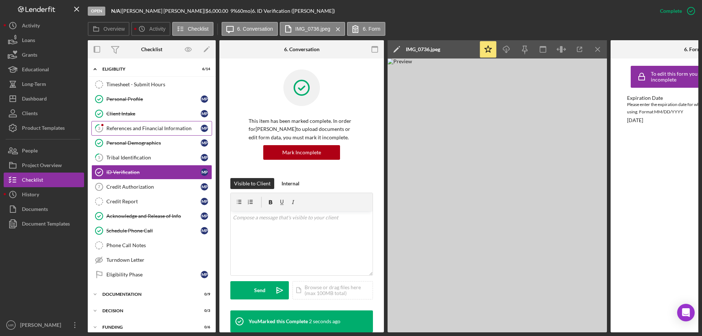
drag, startPoint x: 150, startPoint y: 127, endPoint x: 163, endPoint y: 129, distance: 12.5
click at [154, 128] on div "References and Financial Information" at bounding box center [153, 128] width 94 height 6
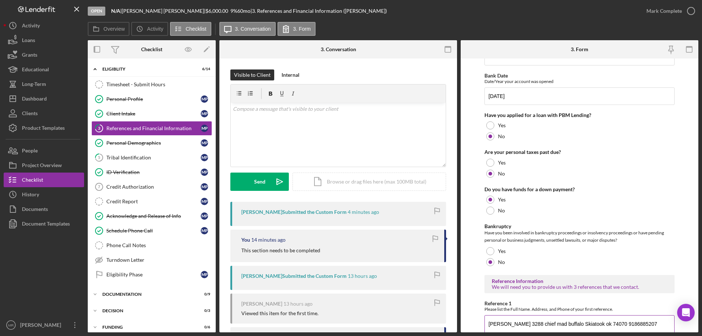
scroll to position [249, 0]
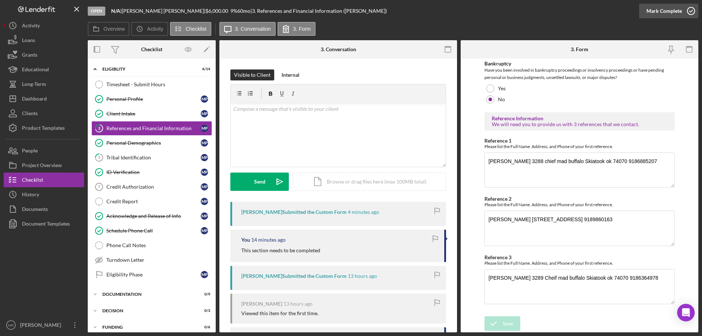
click at [692, 11] on icon "button" at bounding box center [691, 11] width 18 height 18
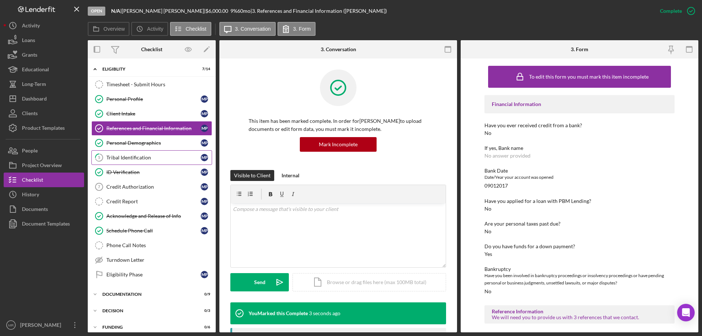
drag, startPoint x: 127, startPoint y: 157, endPoint x: 194, endPoint y: 166, distance: 68.0
click at [127, 157] on div "Tribal Identification" at bounding box center [153, 158] width 94 height 6
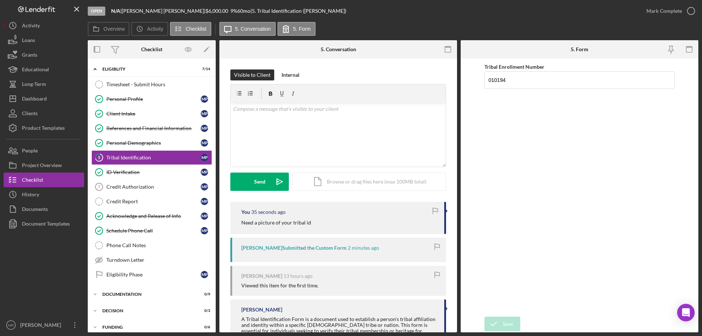
click at [373, 54] on div "5. Conversation" at bounding box center [338, 49] width 79 height 18
click at [31, 95] on div "Dashboard" at bounding box center [34, 99] width 25 height 16
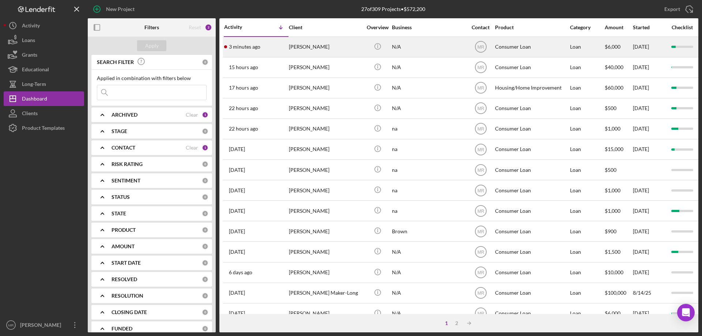
click at [309, 44] on div "[PERSON_NAME]" at bounding box center [325, 46] width 73 height 19
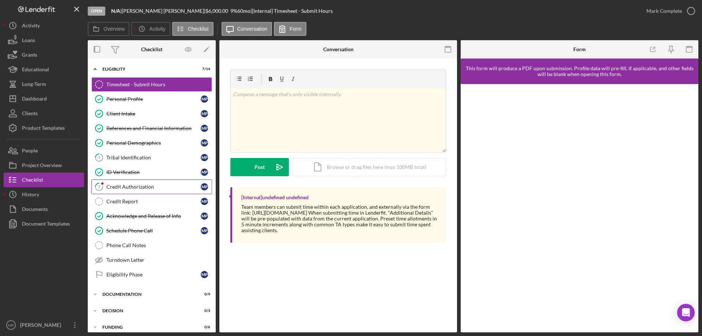
drag, startPoint x: 115, startPoint y: 186, endPoint x: 118, endPoint y: 183, distance: 4.5
click at [115, 186] on div "Credit Authorization" at bounding box center [153, 187] width 94 height 6
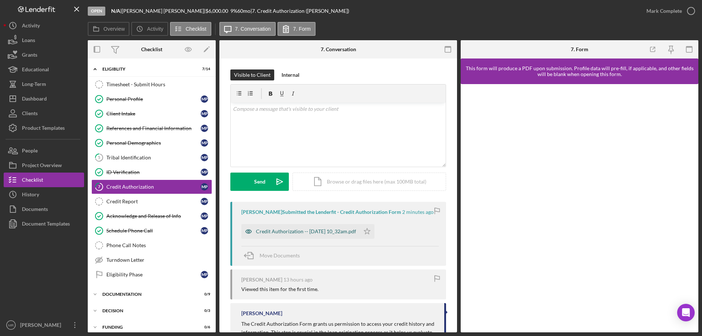
click at [321, 228] on div "Credit Authorization -- [DATE] 10_32am.pdf" at bounding box center [300, 231] width 118 height 15
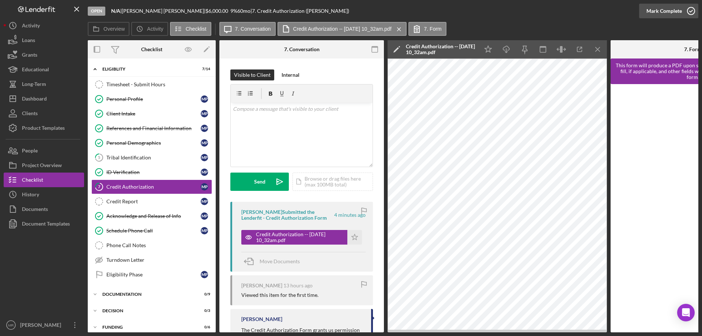
click at [691, 8] on icon "button" at bounding box center [691, 11] width 18 height 18
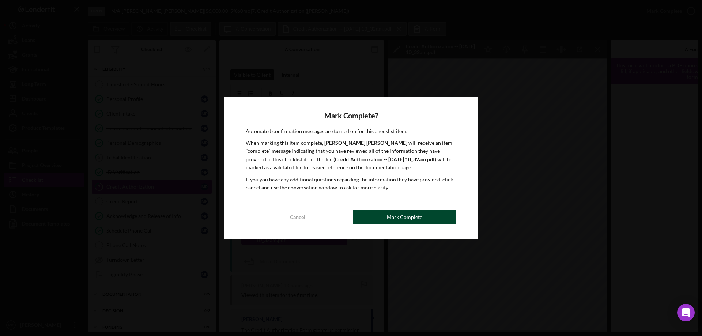
click at [416, 220] on div "Mark Complete" at bounding box center [404, 217] width 35 height 15
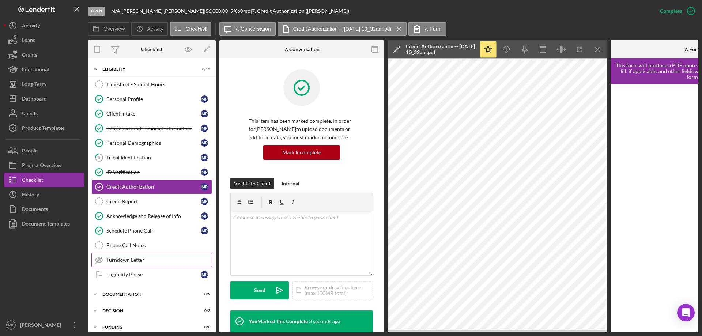
click at [121, 257] on div "Turndown Letter" at bounding box center [158, 260] width 105 height 6
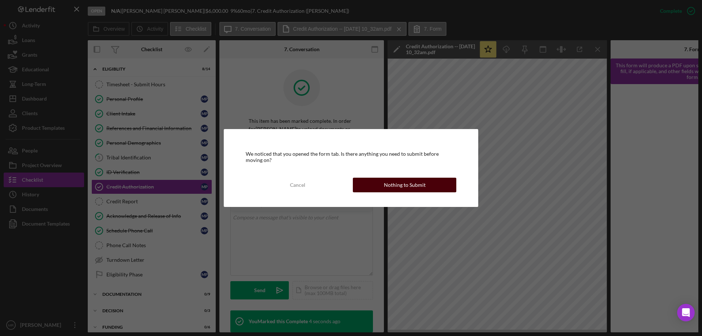
drag, startPoint x: 411, startPoint y: 186, endPoint x: 423, endPoint y: 185, distance: 11.3
click at [412, 186] on div "Nothing to Submit" at bounding box center [405, 185] width 42 height 15
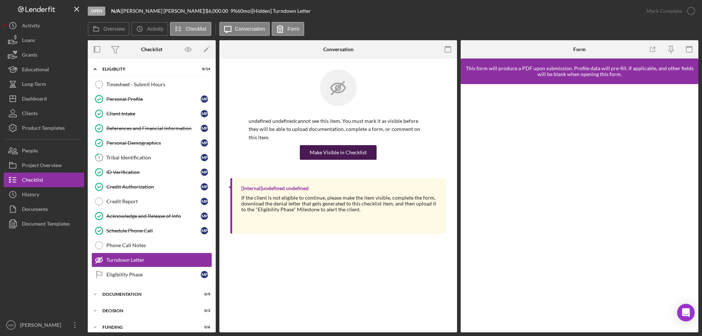
click at [339, 145] on div "Make Visible in Checklist" at bounding box center [338, 152] width 57 height 15
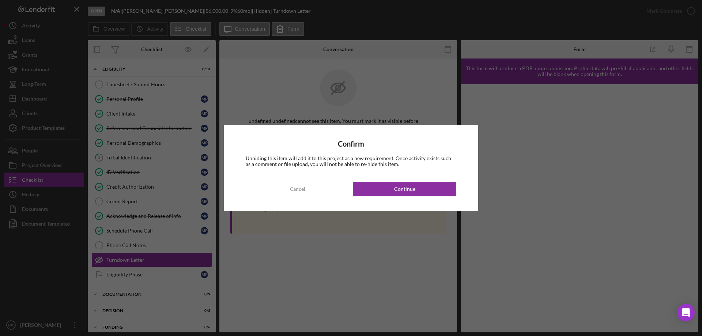
drag, startPoint x: 406, startPoint y: 186, endPoint x: 511, endPoint y: 200, distance: 105.9
click at [411, 187] on div "Continue" at bounding box center [404, 189] width 21 height 15
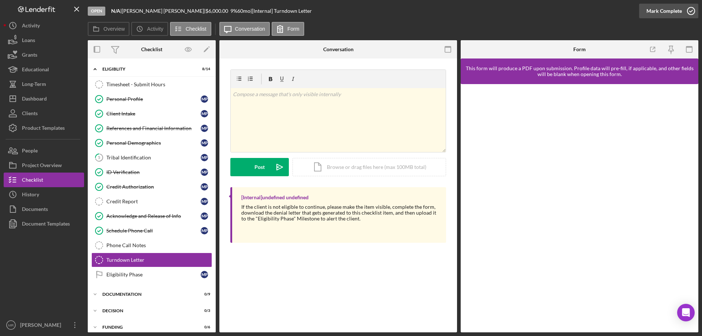
click at [691, 7] on icon "button" at bounding box center [691, 11] width 18 height 18
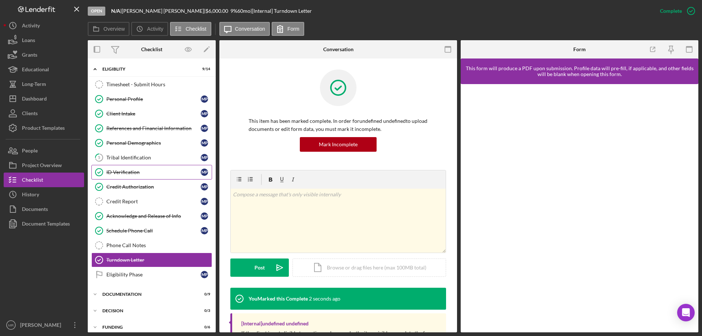
click at [124, 175] on div "ID Verification" at bounding box center [153, 172] width 94 height 6
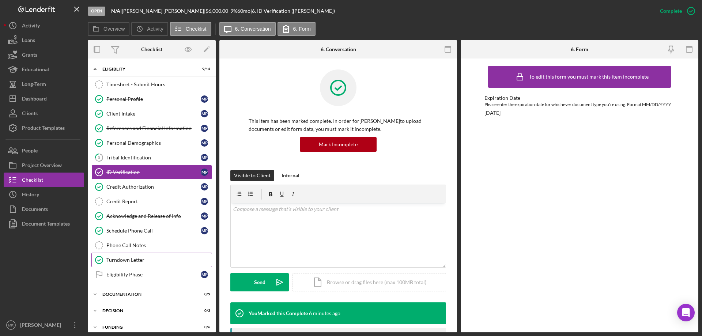
click at [128, 258] on div "Turndown Letter" at bounding box center [158, 260] width 105 height 6
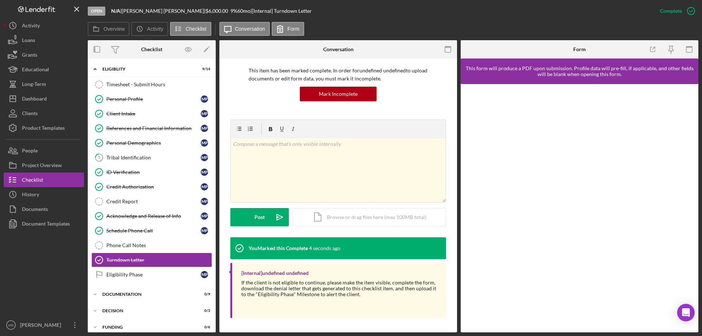
scroll to position [51, 0]
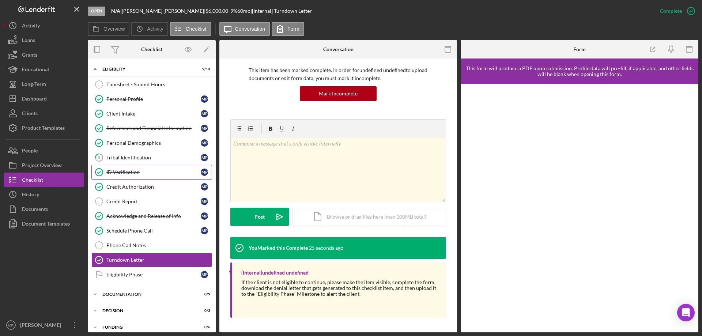
click at [133, 173] on div "ID Verification" at bounding box center [153, 172] width 94 height 6
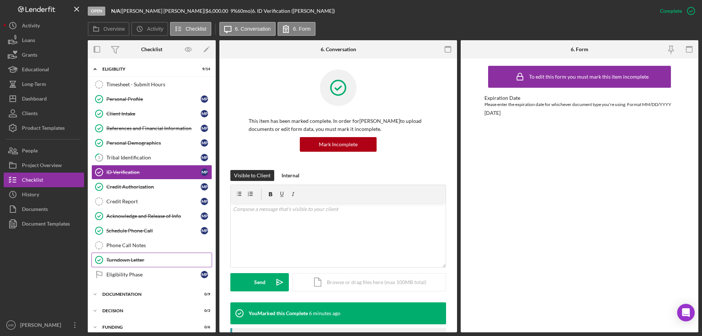
click at [121, 260] on div "Turndown Letter" at bounding box center [158, 260] width 105 height 6
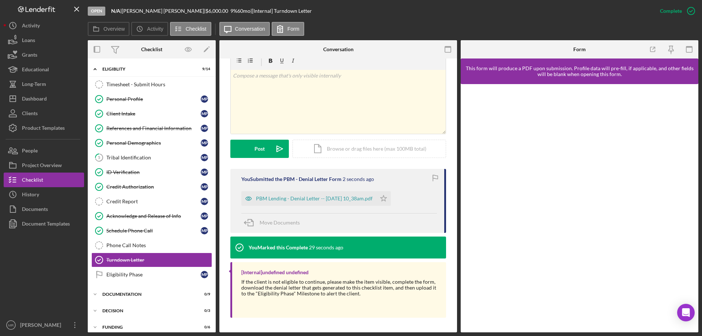
drag, startPoint x: 306, startPoint y: 196, endPoint x: 375, endPoint y: 203, distance: 69.1
click at [308, 196] on div "PBM Lending - Denial Letter -- [DATE] 10_38am.pdf" at bounding box center [314, 199] width 117 height 6
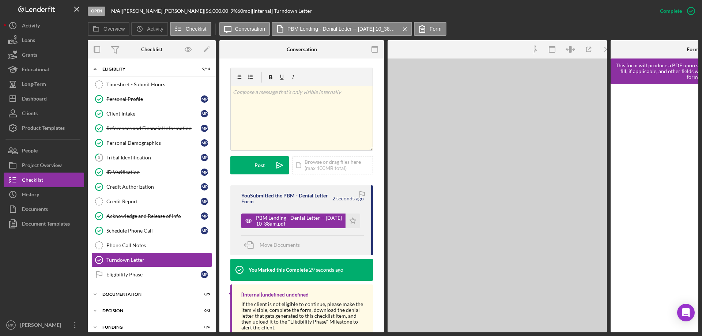
scroll to position [127, 0]
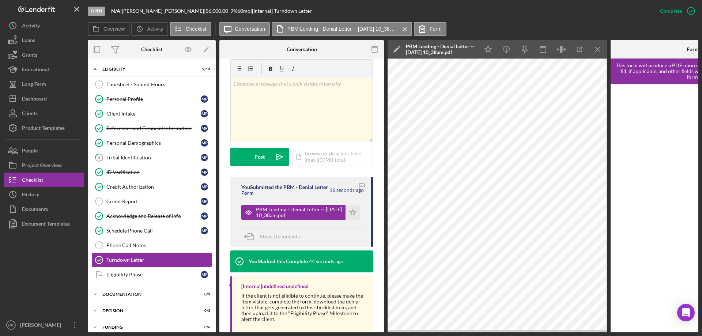
drag, startPoint x: 118, startPoint y: 273, endPoint x: 248, endPoint y: 264, distance: 130.5
click at [118, 273] on div "Eligibility Phase" at bounding box center [153, 275] width 94 height 6
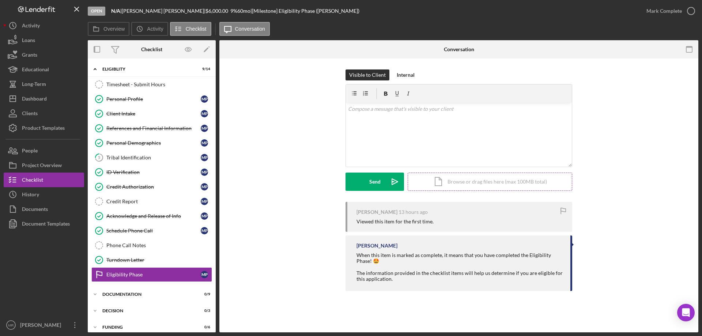
click at [454, 180] on div "Icon/Document Browse or drag files here (max 100MB total) Tap to choose files o…" at bounding box center [490, 182] width 165 height 18
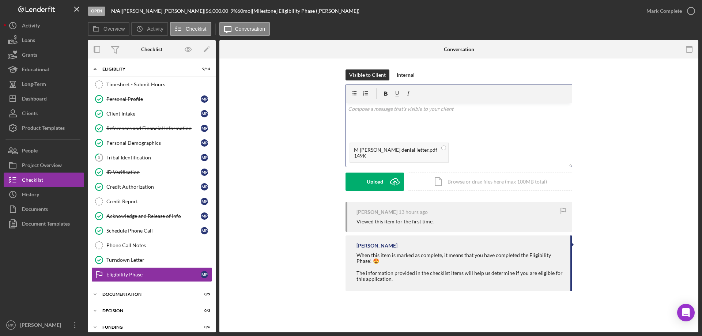
click at [380, 119] on div "v Color teal Color pink Remove color Add row above Add row below Add column bef…" at bounding box center [459, 121] width 226 height 36
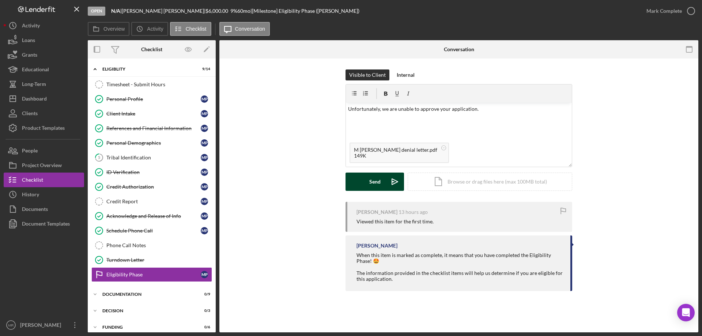
click at [370, 182] on div "Send" at bounding box center [374, 182] width 11 height 18
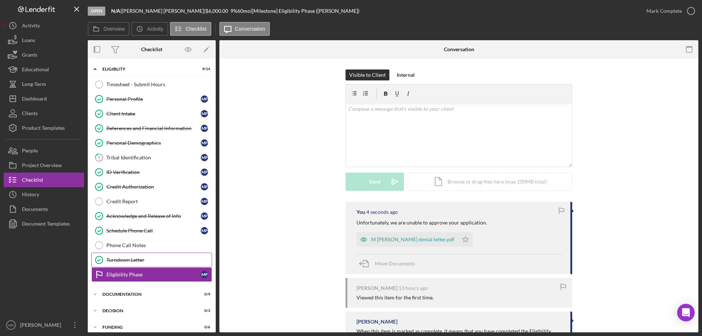
click at [125, 256] on link "Turndown Letter Turndown Letter" at bounding box center [151, 260] width 121 height 15
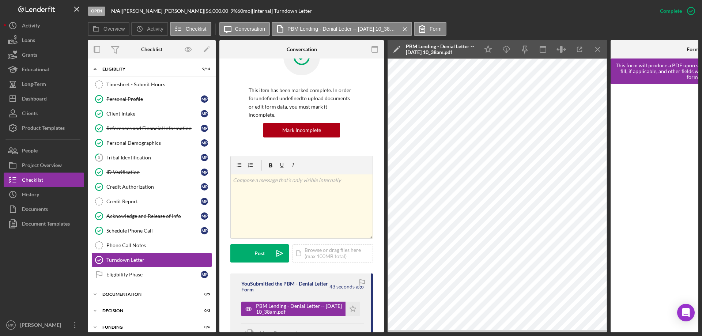
scroll to position [73, 0]
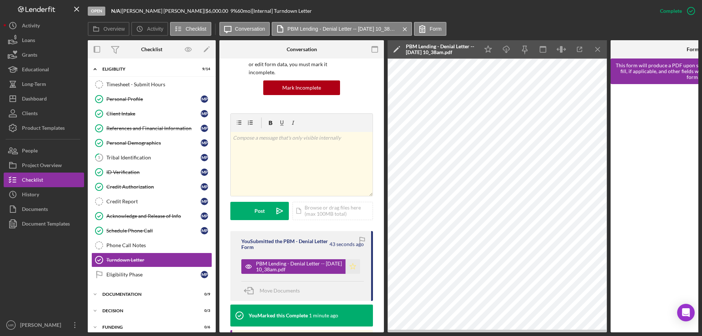
click at [354, 259] on icon "Icon/Star" at bounding box center [353, 266] width 15 height 15
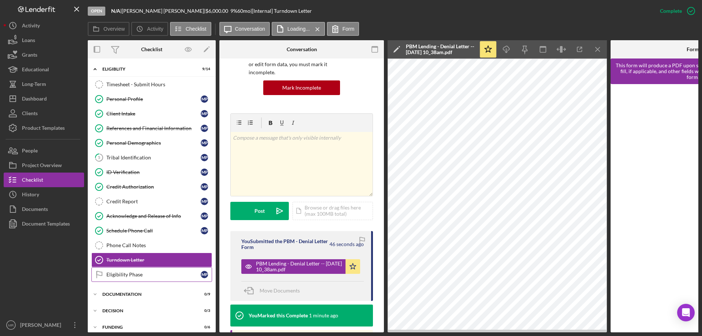
click at [117, 273] on div "Eligibility Phase" at bounding box center [153, 275] width 94 height 6
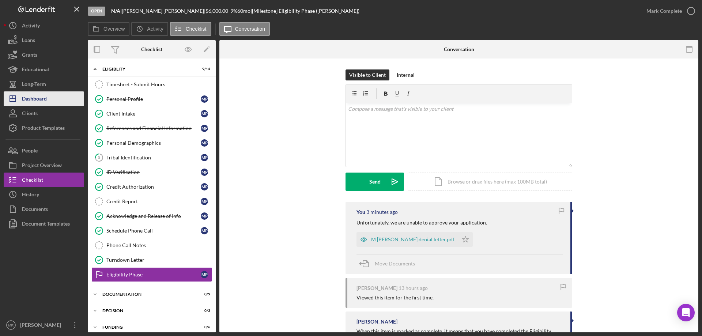
click at [41, 96] on div "Dashboard" at bounding box center [34, 99] width 25 height 16
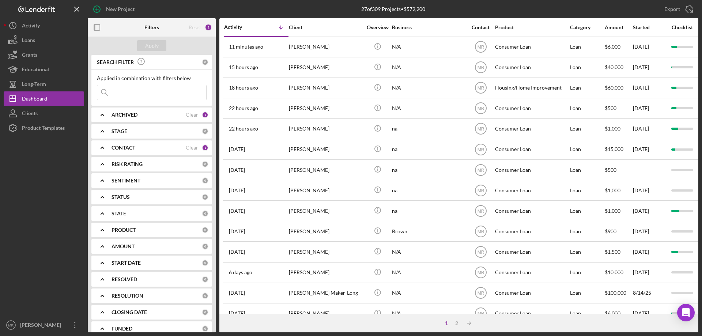
click at [147, 149] on div "CONTACT" at bounding box center [149, 148] width 74 height 6
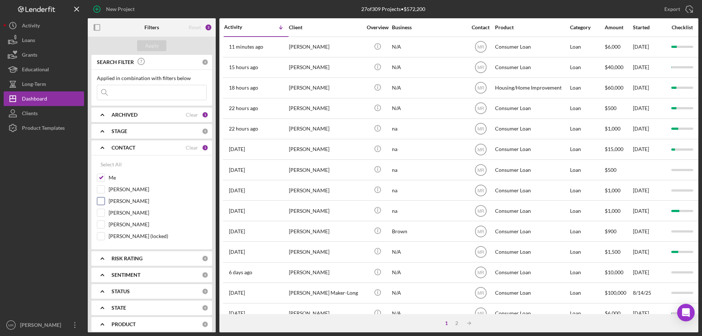
click at [103, 198] on input "[PERSON_NAME]" at bounding box center [100, 200] width 7 height 7
checkbox input "true"
click at [152, 45] on div "Apply" at bounding box center [152, 45] width 14 height 11
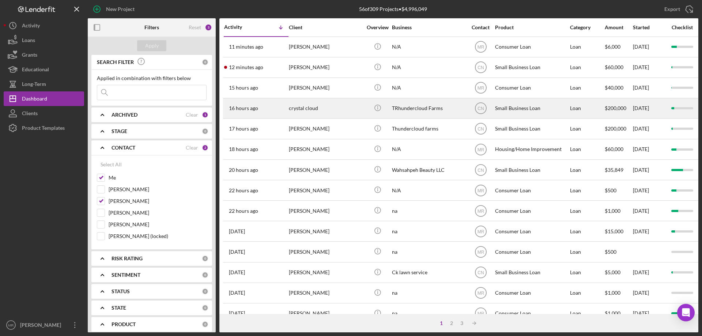
click at [346, 108] on div "crystal cloud" at bounding box center [325, 108] width 73 height 19
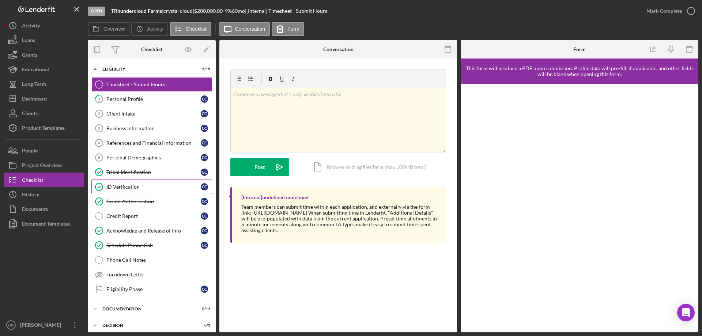
click at [125, 184] on div "ID Verification" at bounding box center [153, 187] width 94 height 6
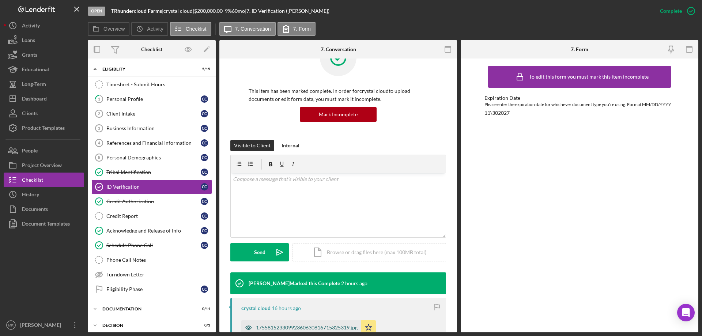
scroll to position [110, 0]
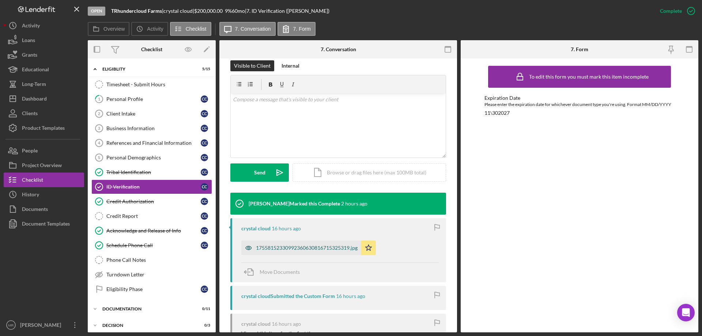
click at [310, 246] on div "17558152330992360630816715325319.jpg" at bounding box center [307, 248] width 102 height 6
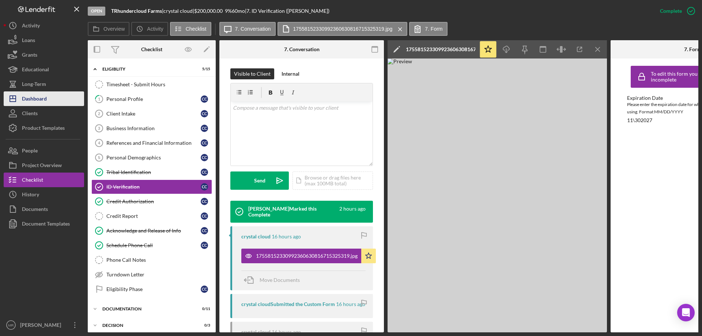
click at [33, 97] on div "Dashboard" at bounding box center [34, 99] width 25 height 16
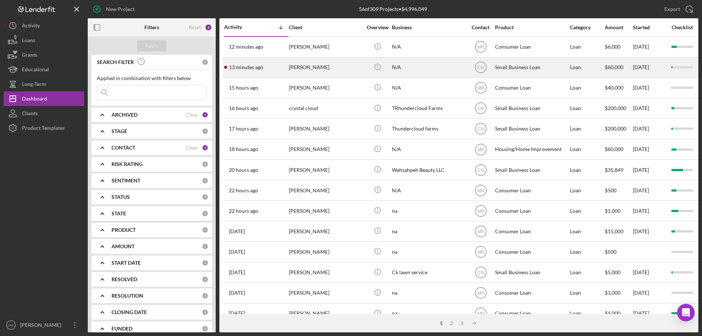
click at [339, 68] on div "[PERSON_NAME]" at bounding box center [325, 67] width 73 height 19
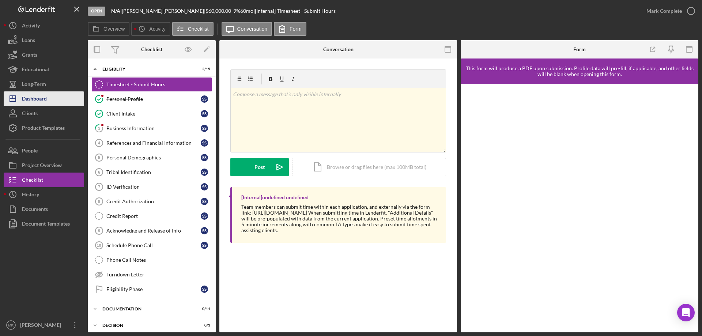
click at [35, 95] on div "Dashboard" at bounding box center [34, 99] width 25 height 16
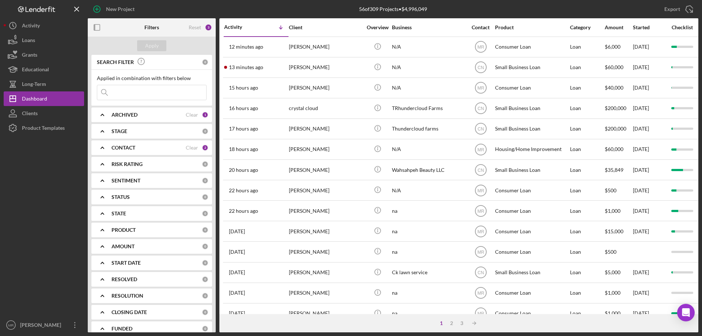
click at [127, 148] on b "CONTACT" at bounding box center [124, 148] width 24 height 6
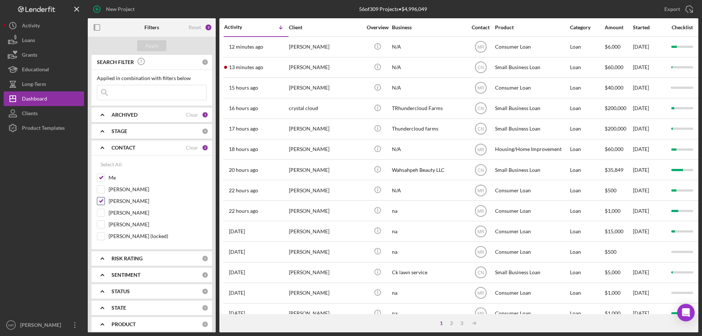
click at [101, 201] on input "[PERSON_NAME]" at bounding box center [100, 200] width 7 height 7
checkbox input "false"
click at [151, 46] on div "Apply" at bounding box center [152, 45] width 14 height 11
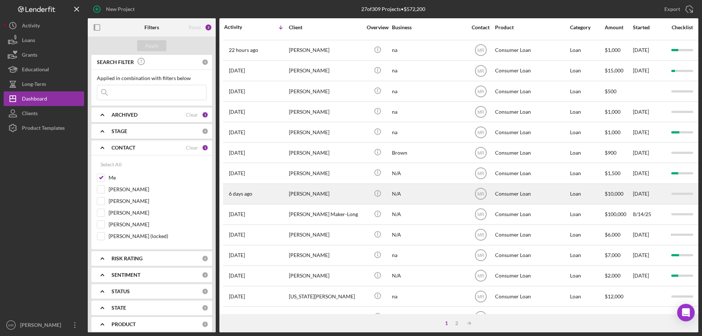
scroll to position [110, 0]
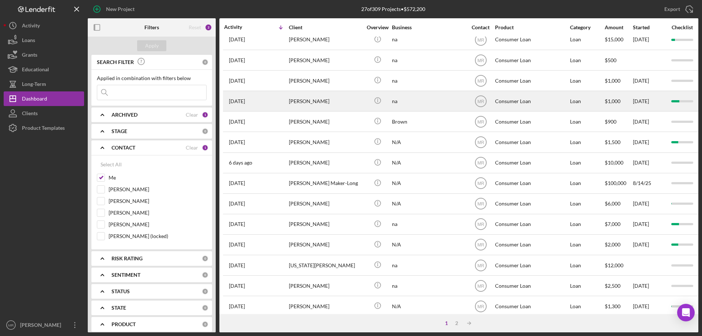
click at [429, 101] on div "na" at bounding box center [428, 100] width 73 height 19
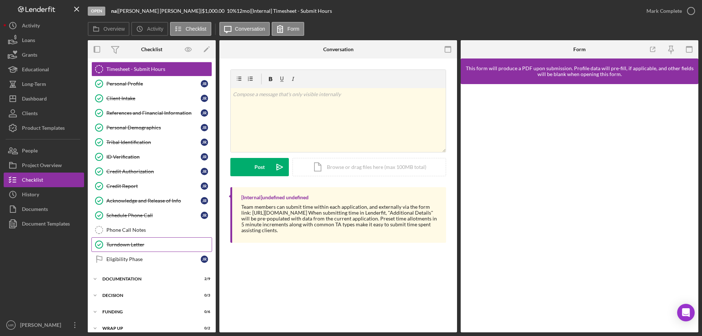
scroll to position [23, 0]
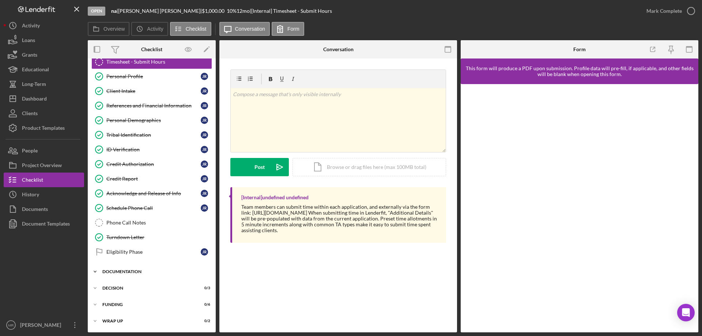
click at [114, 269] on div "Icon/Expander Documentation 2 / 9" at bounding box center [152, 271] width 128 height 15
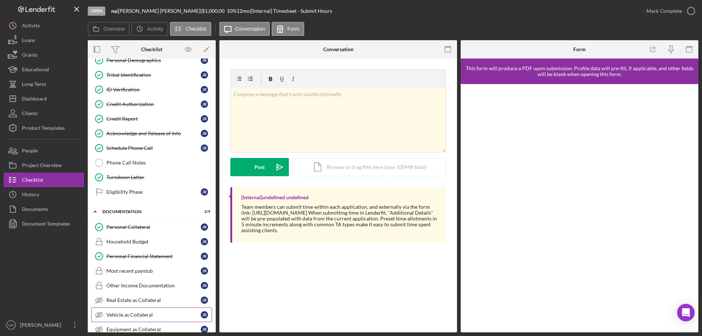
scroll to position [96, 0]
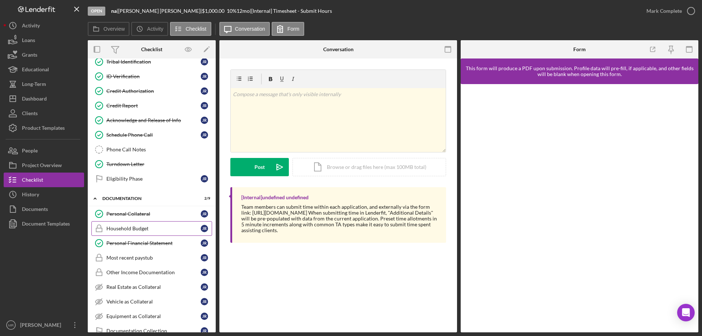
click at [137, 227] on div "Household Budget" at bounding box center [153, 229] width 94 height 6
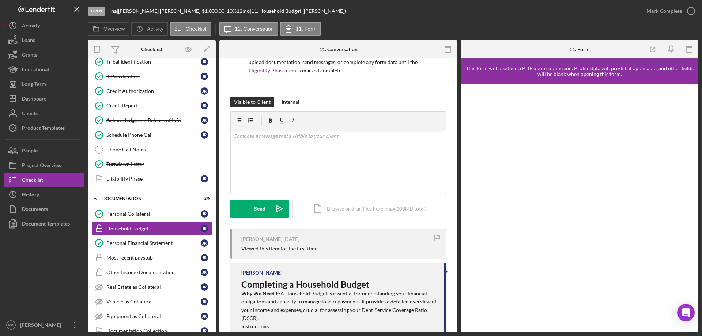
scroll to position [73, 0]
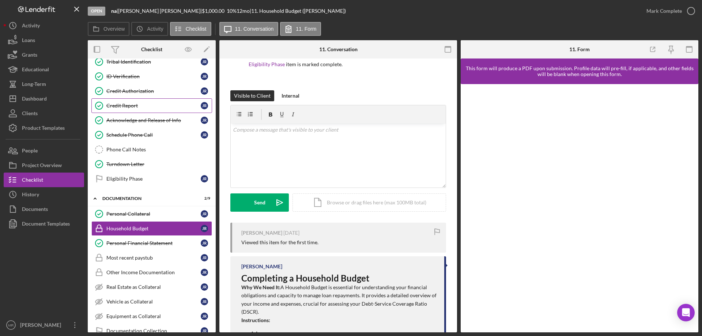
click at [126, 106] on div "Credit Report" at bounding box center [153, 106] width 94 height 6
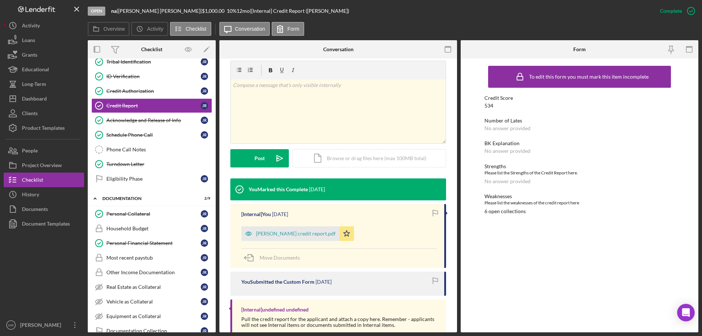
scroll to position [110, 0]
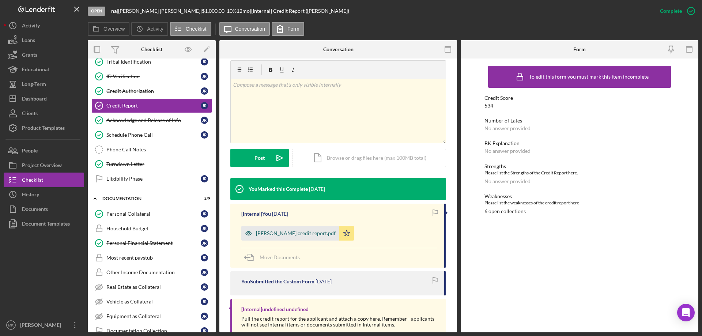
click at [304, 230] on div "[PERSON_NAME] credit report.pdf" at bounding box center [290, 233] width 98 height 15
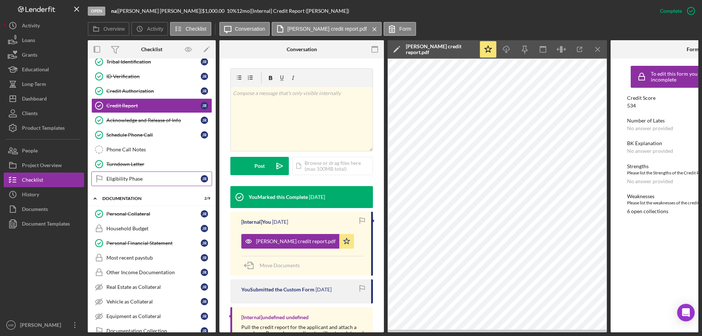
click at [112, 179] on div "Eligibility Phase" at bounding box center [153, 179] width 94 height 6
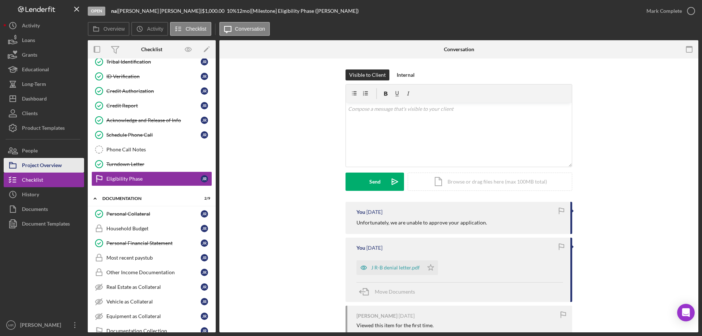
click at [30, 166] on div "Project Overview" at bounding box center [42, 166] width 40 height 16
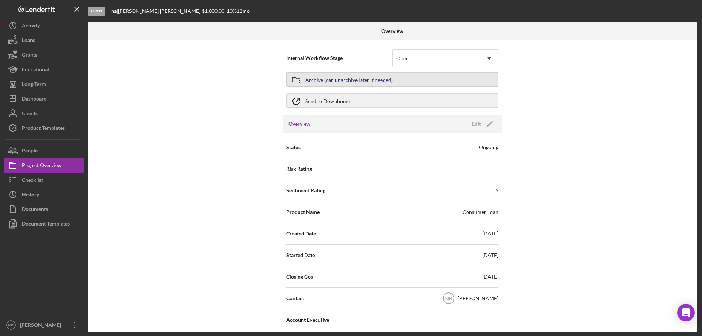
click at [393, 75] on button "Archive (can unarchive later if needed)" at bounding box center [392, 79] width 212 height 15
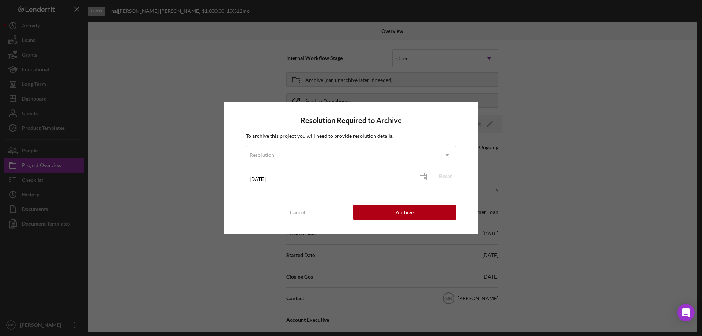
click at [346, 146] on div "Resolution Icon/Dropdown Arrow" at bounding box center [351, 155] width 211 height 18
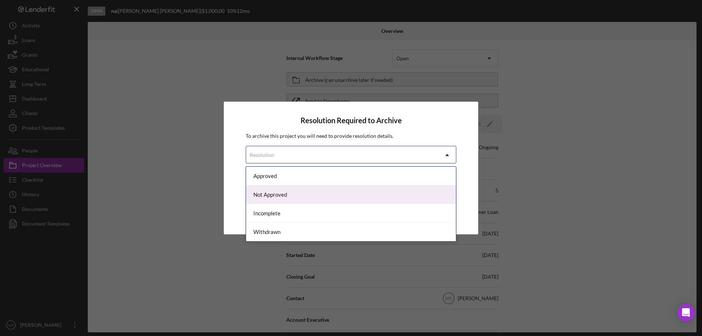
click at [297, 193] on div "Not Approved" at bounding box center [351, 194] width 210 height 19
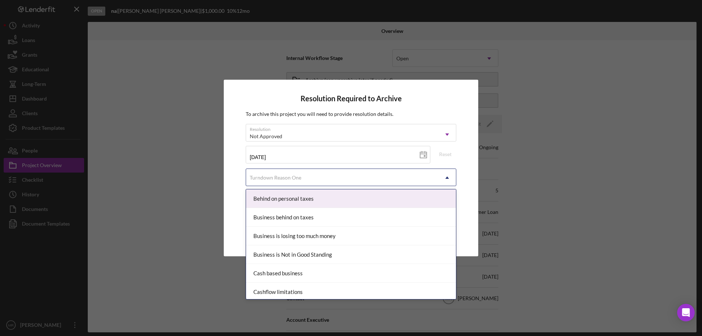
drag, startPoint x: 357, startPoint y: 173, endPoint x: 391, endPoint y: 179, distance: 35.4
click at [358, 173] on div "Turndown Reason One" at bounding box center [342, 177] width 192 height 17
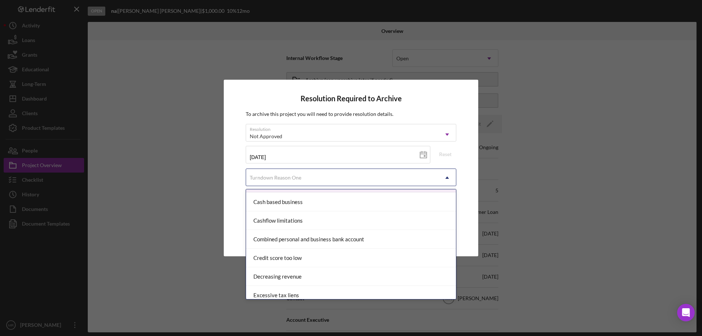
scroll to position [73, 0]
drag, startPoint x: 299, startPoint y: 256, endPoint x: 350, endPoint y: 264, distance: 51.8
click at [301, 256] on div "Credit score too low" at bounding box center [351, 256] width 210 height 19
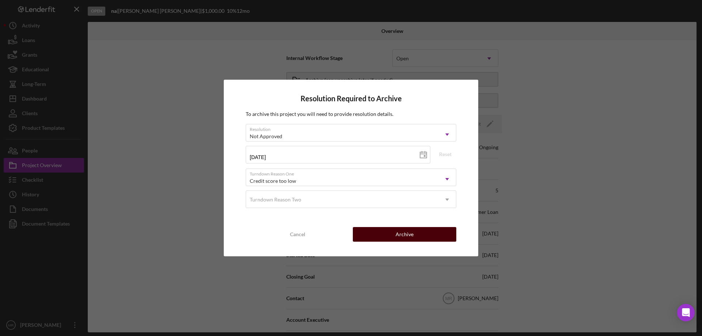
drag, startPoint x: 408, startPoint y: 229, endPoint x: 427, endPoint y: 228, distance: 19.7
click at [411, 229] on div "Archive" at bounding box center [405, 234] width 18 height 15
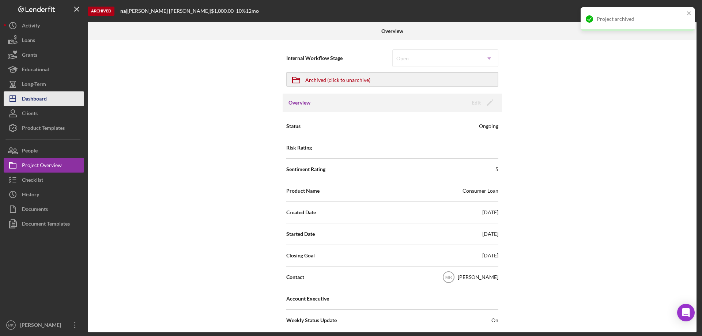
click at [34, 97] on div "Dashboard" at bounding box center [34, 99] width 25 height 16
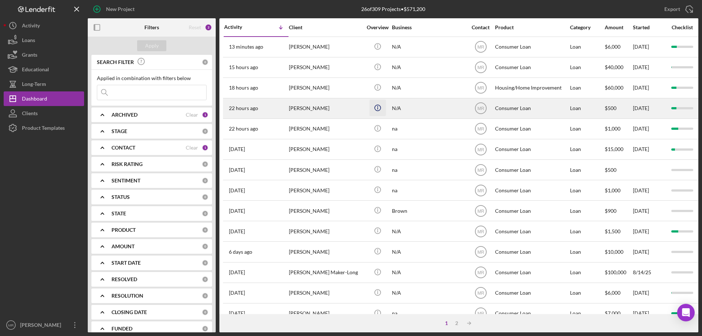
click at [374, 107] on icon "Icon/Info" at bounding box center [377, 107] width 16 height 16
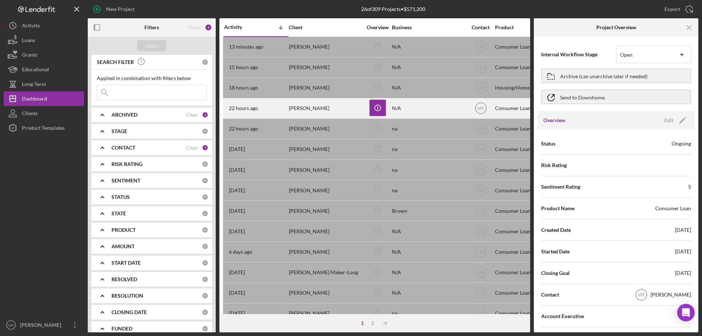
click at [323, 107] on div "[PERSON_NAME]" at bounding box center [325, 108] width 73 height 19
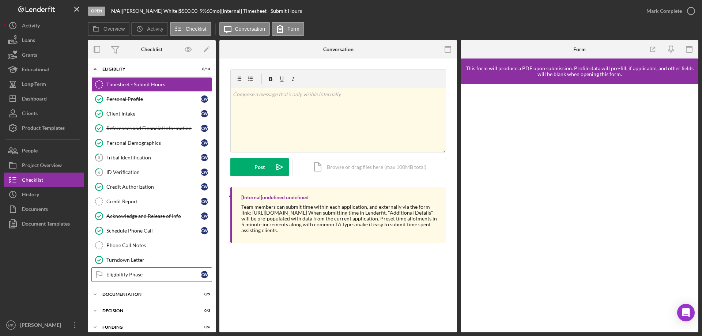
click at [122, 274] on div "Eligibility Phase" at bounding box center [153, 275] width 94 height 6
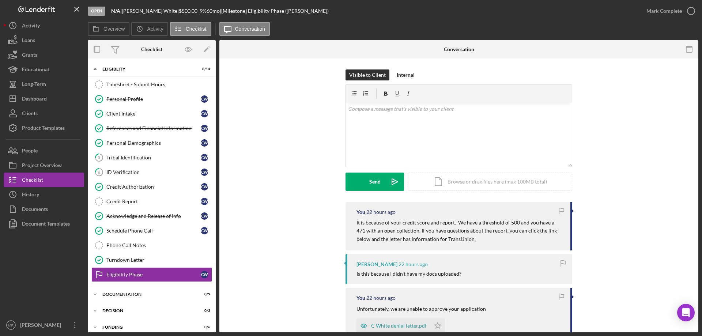
scroll to position [37, 0]
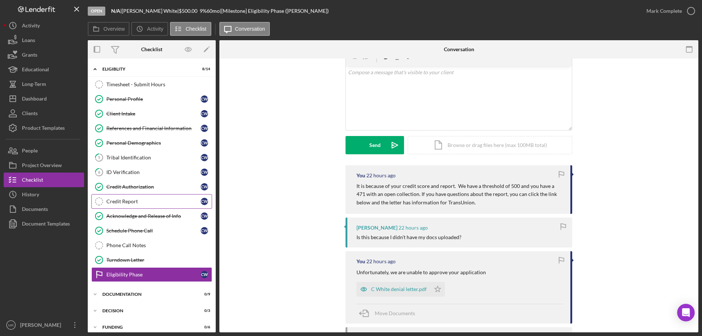
click at [120, 200] on div "Credit Report" at bounding box center [153, 202] width 94 height 6
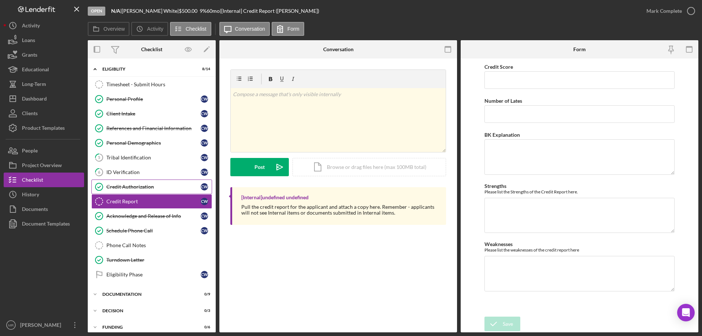
click at [144, 185] on div "Credit Authorization" at bounding box center [153, 187] width 94 height 6
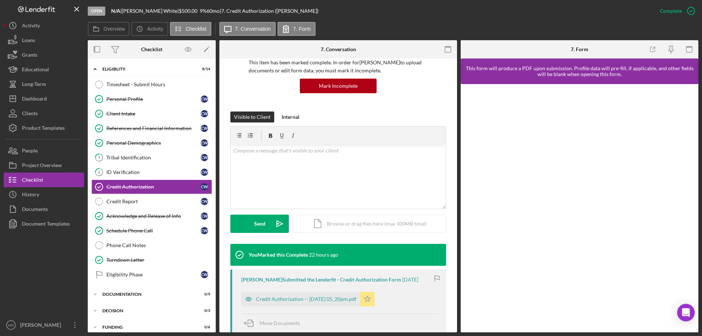
scroll to position [73, 0]
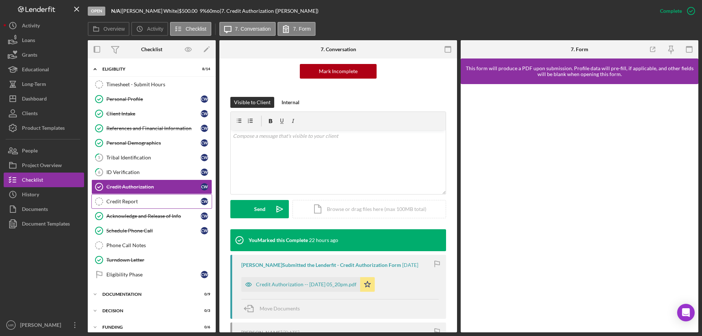
click at [112, 199] on div "Credit Report" at bounding box center [153, 202] width 94 height 6
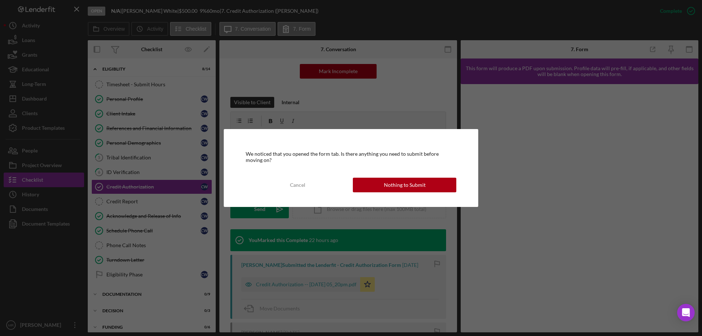
drag, startPoint x: 388, startPoint y: 185, endPoint x: 423, endPoint y: 185, distance: 34.4
click at [391, 185] on div "Nothing to Submit" at bounding box center [405, 185] width 42 height 15
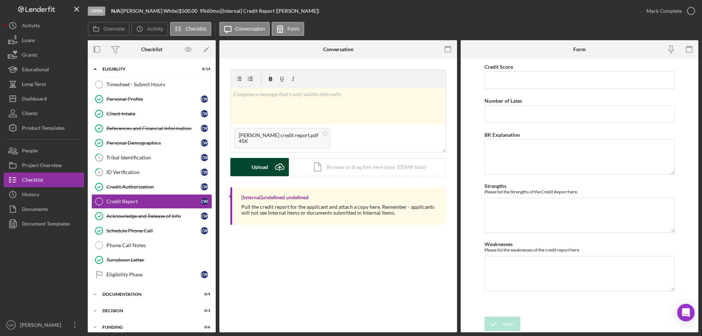
click at [255, 161] on div "Upload" at bounding box center [260, 167] width 16 height 18
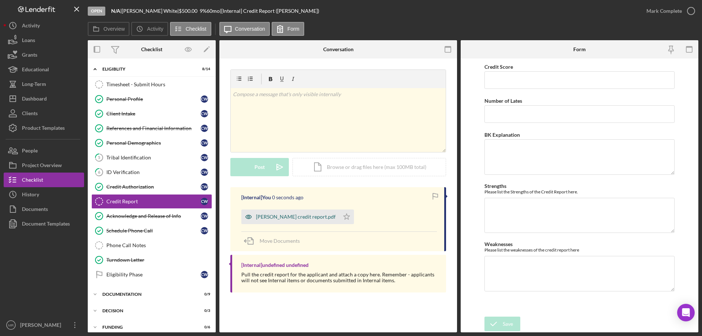
click at [285, 216] on div "[PERSON_NAME] credit report.pdf" at bounding box center [296, 217] width 80 height 6
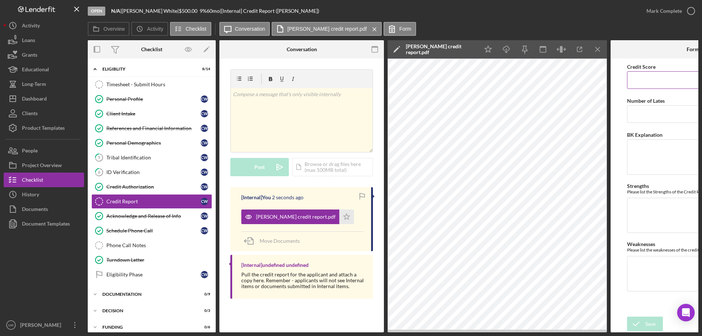
click at [649, 80] on input "Credit Score" at bounding box center [693, 80] width 132 height 18
type input "471"
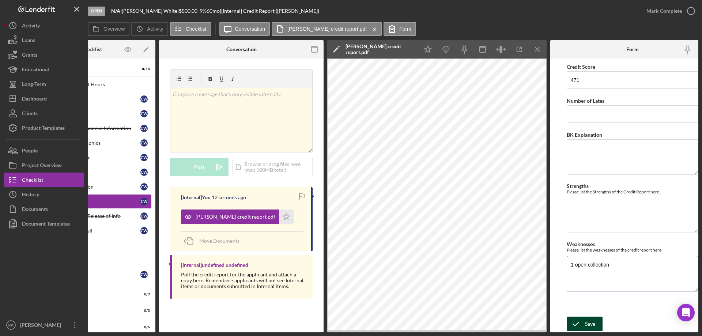
type textarea "1 open collection"
click at [585, 318] on button "Save" at bounding box center [585, 324] width 36 height 15
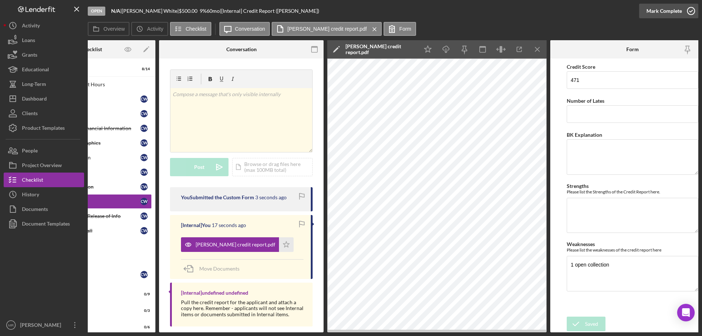
click at [693, 10] on icon "button" at bounding box center [691, 11] width 18 height 18
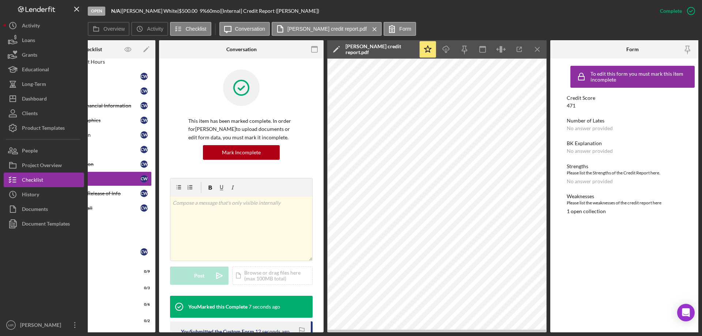
scroll to position [0, 0]
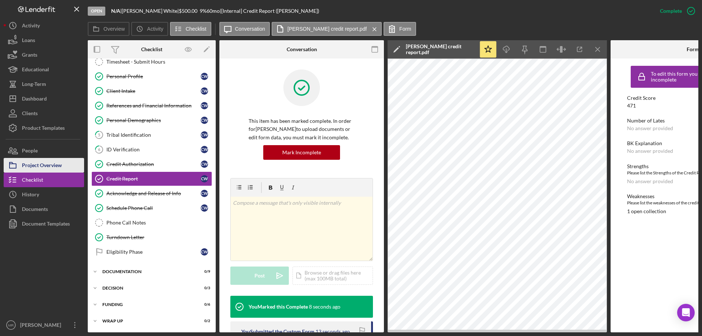
click at [42, 165] on div "Project Overview" at bounding box center [42, 166] width 40 height 16
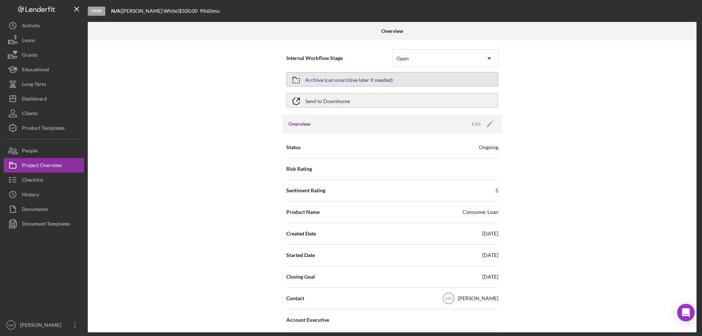
click at [370, 78] on div "Archive (can unarchive later if needed)" at bounding box center [348, 79] width 87 height 13
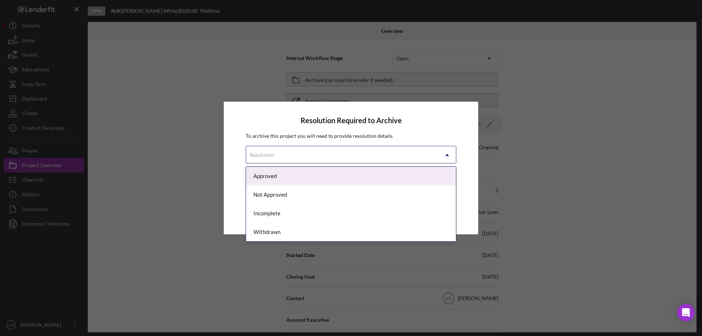
click at [328, 154] on div "Resolution" at bounding box center [342, 155] width 192 height 17
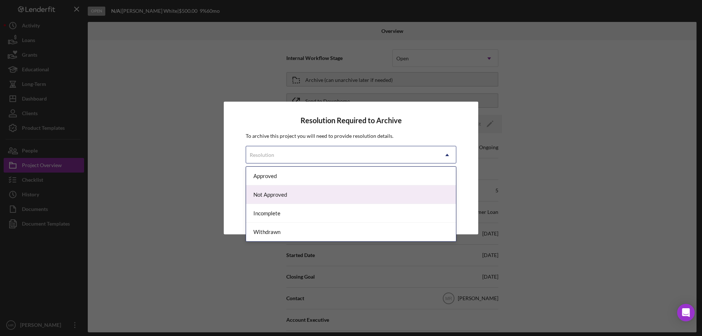
click at [307, 195] on div "Not Approved" at bounding box center [351, 194] width 210 height 19
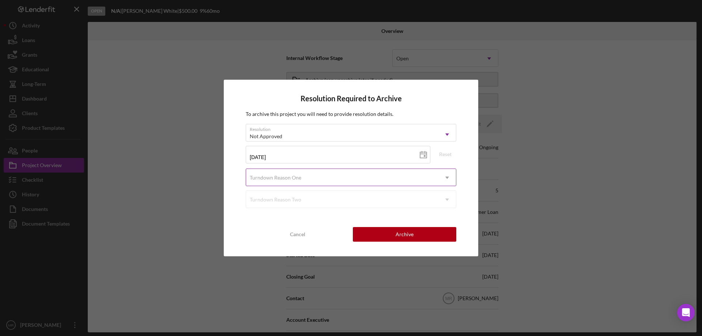
click at [313, 177] on div "Turndown Reason One" at bounding box center [342, 177] width 192 height 17
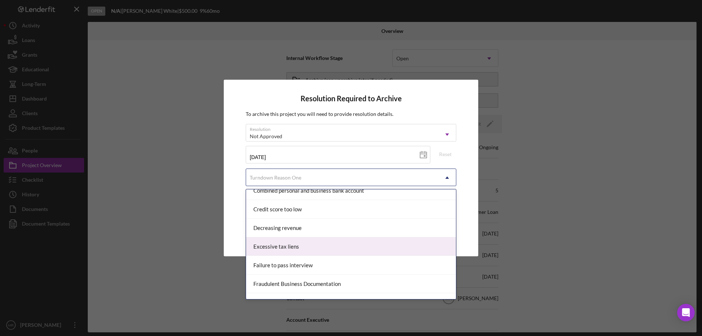
scroll to position [110, 0]
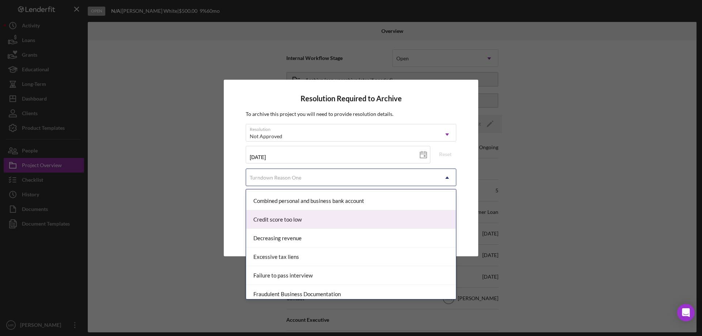
click at [286, 220] on div "Credit score too low" at bounding box center [351, 219] width 210 height 19
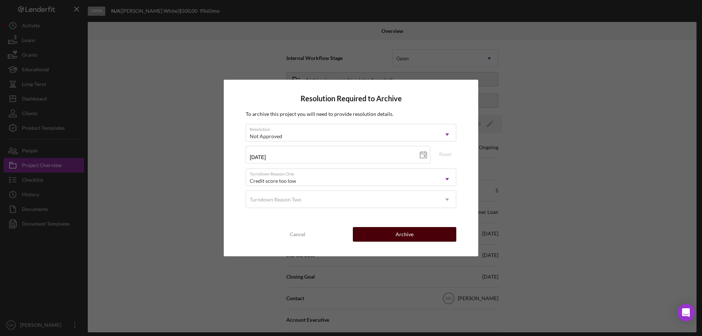
click at [423, 228] on button "Archive" at bounding box center [404, 234] width 103 height 15
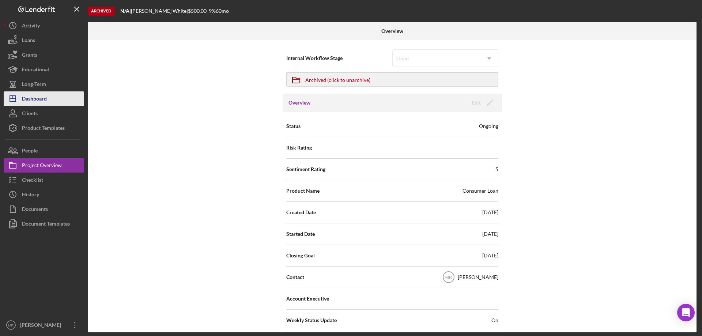
click at [28, 99] on div "Dashboard" at bounding box center [34, 99] width 25 height 16
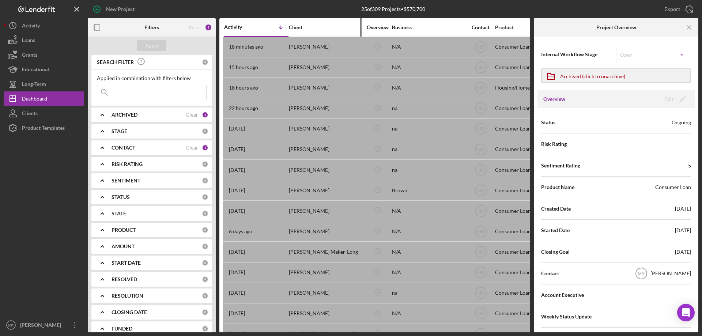
click at [335, 23] on div "Client" at bounding box center [325, 28] width 73 height 18
click at [342, 10] on div "25 of 309 Projects • $570,700" at bounding box center [393, 9] width 204 height 18
click at [690, 27] on line "button" at bounding box center [689, 27] width 4 height 4
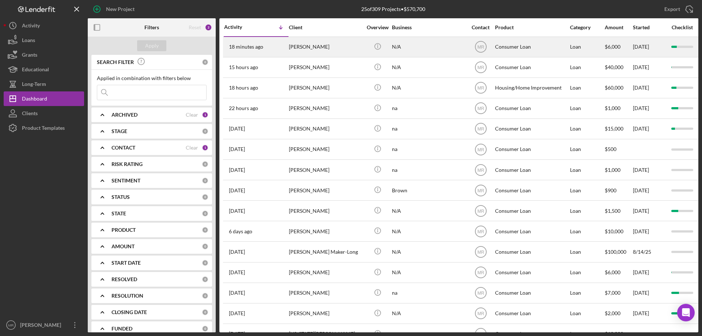
click at [333, 45] on div "[PERSON_NAME]" at bounding box center [325, 46] width 73 height 19
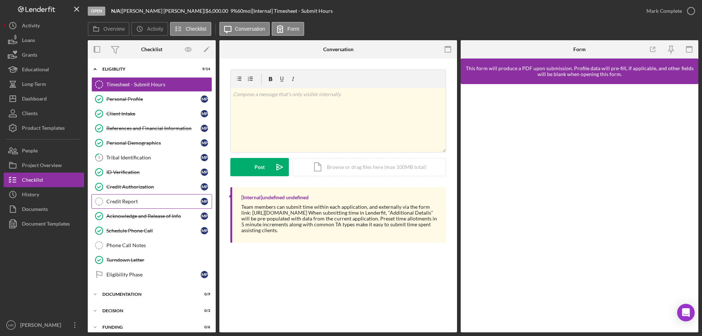
click at [122, 201] on div "Credit Report" at bounding box center [153, 202] width 94 height 6
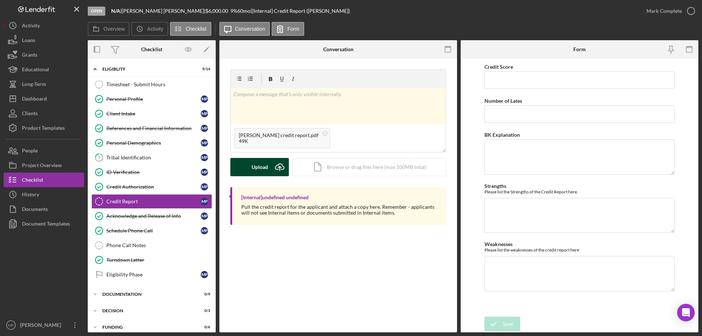
click at [238, 164] on button "Upload Icon/Upload" at bounding box center [259, 167] width 59 height 18
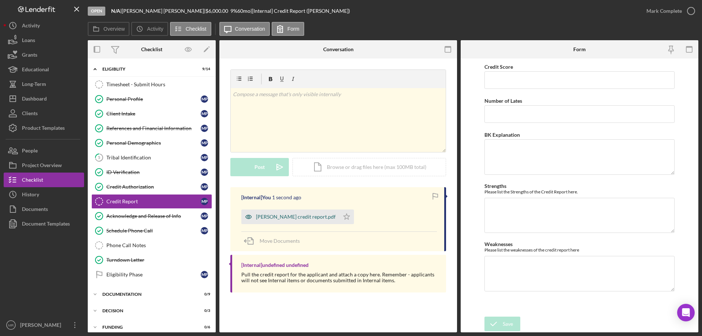
click at [278, 215] on div "[PERSON_NAME] credit report.pdf" at bounding box center [296, 217] width 80 height 6
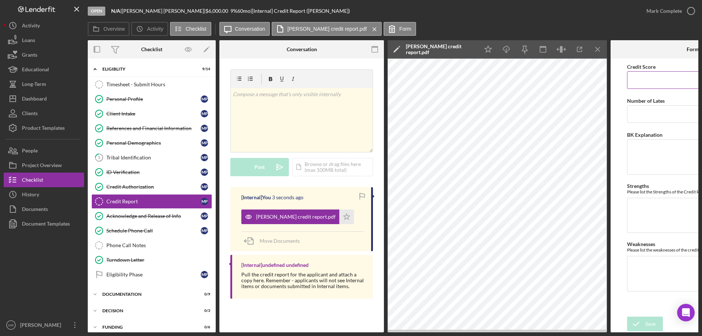
click at [655, 79] on input "Credit Score" at bounding box center [693, 80] width 132 height 18
type input "498"
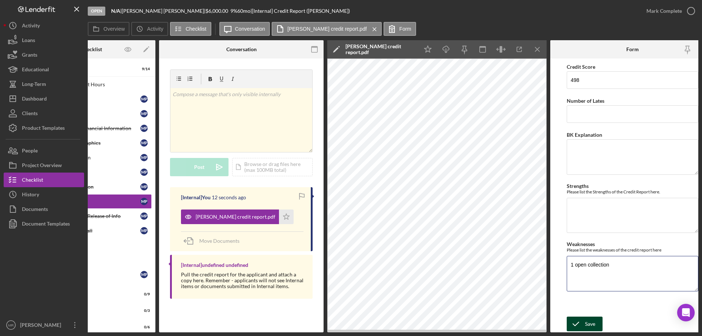
type textarea "1 open collection"
click at [581, 324] on icon "submit" at bounding box center [576, 324] width 18 height 18
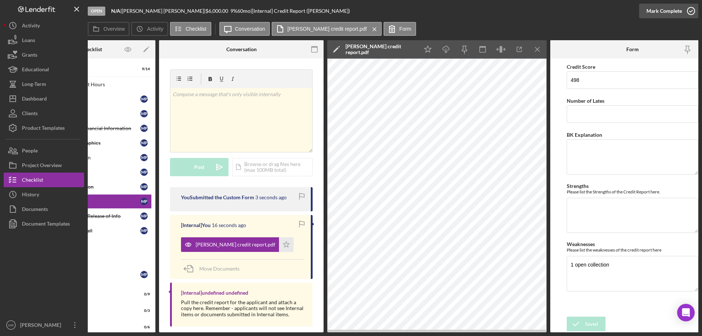
click at [694, 8] on icon "button" at bounding box center [691, 11] width 18 height 18
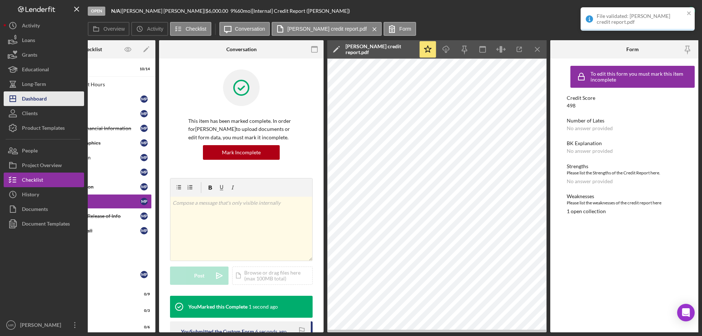
click at [34, 97] on div "Dashboard" at bounding box center [34, 99] width 25 height 16
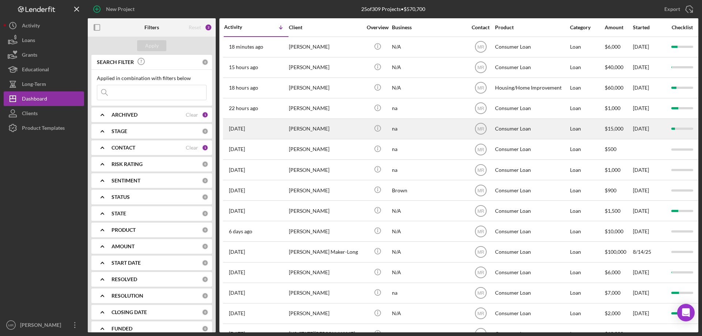
click at [319, 128] on div "[PERSON_NAME]" at bounding box center [325, 128] width 73 height 19
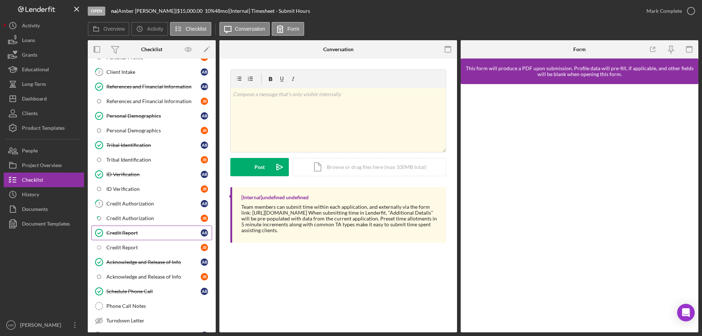
scroll to position [73, 0]
click at [133, 201] on div "Credit Authorization" at bounding box center [153, 203] width 94 height 6
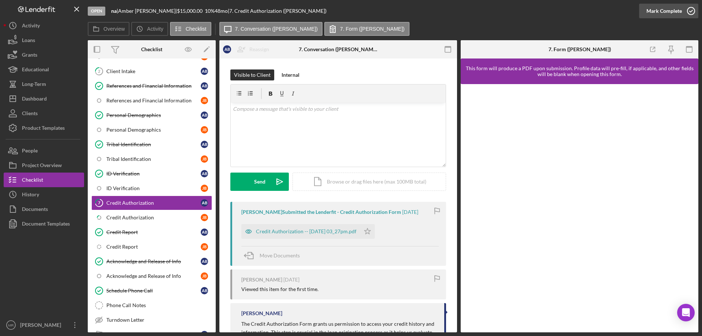
click at [692, 7] on icon "button" at bounding box center [691, 11] width 18 height 18
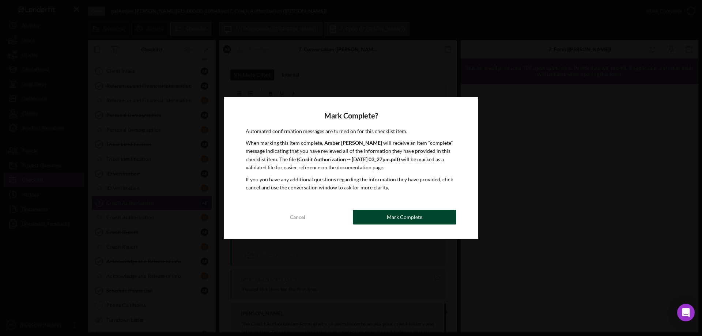
click at [405, 212] on div "Mark Complete" at bounding box center [404, 217] width 35 height 15
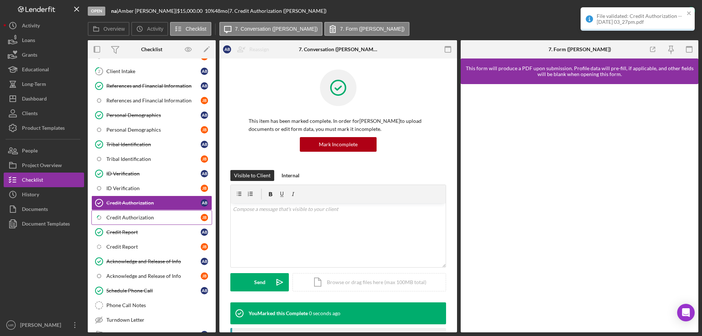
click at [115, 217] on div "Credit Authorization" at bounding box center [153, 218] width 94 height 6
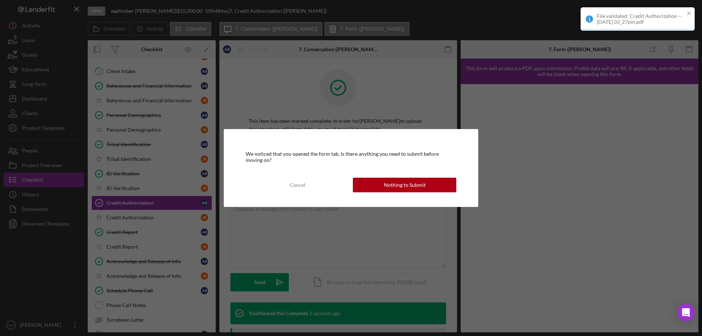
click at [410, 182] on div "Nothing to Submit" at bounding box center [405, 185] width 42 height 15
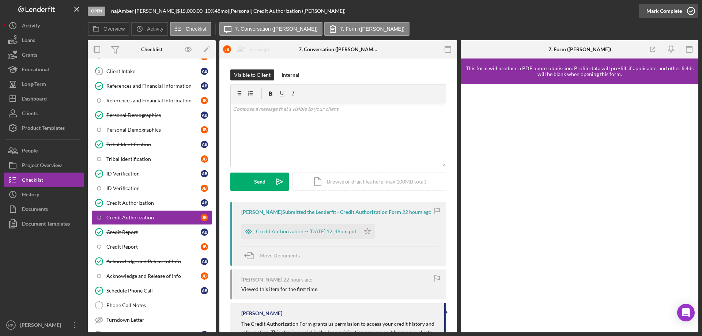
click at [693, 12] on icon "button" at bounding box center [691, 11] width 18 height 18
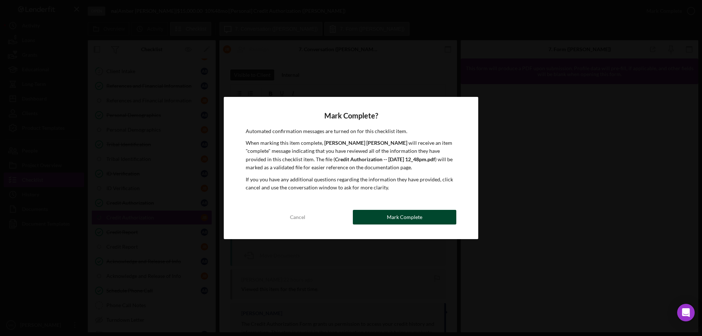
drag, startPoint x: 415, startPoint y: 212, endPoint x: 478, endPoint y: 216, distance: 63.4
click at [416, 212] on div "Mark Complete" at bounding box center [404, 217] width 35 height 15
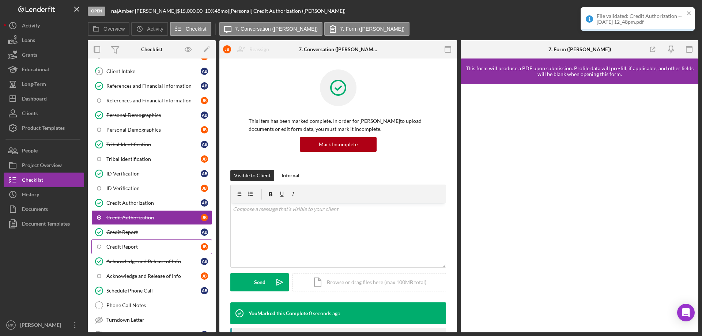
click at [114, 247] on div "Credit Report" at bounding box center [153, 247] width 94 height 6
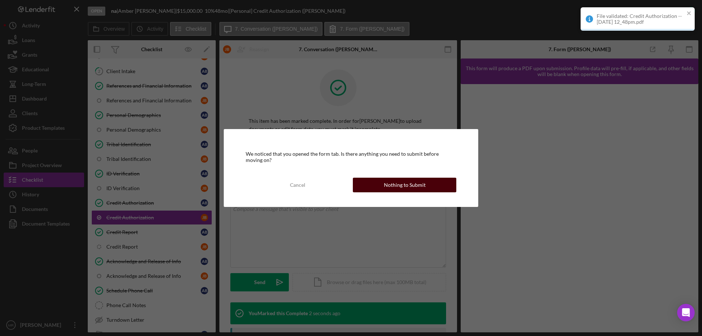
drag, startPoint x: 408, startPoint y: 184, endPoint x: 449, endPoint y: 177, distance: 41.6
click at [408, 184] on div "Nothing to Submit" at bounding box center [405, 185] width 42 height 15
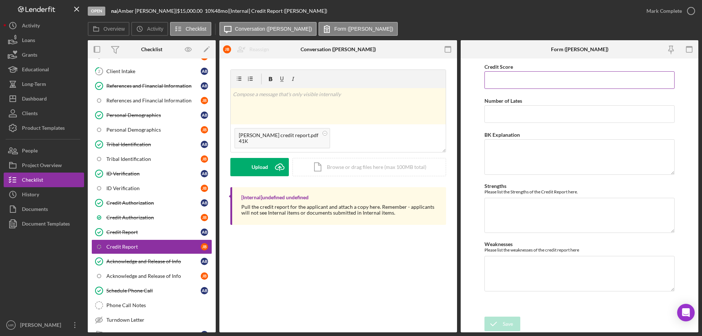
click at [524, 73] on input "Credit Score" at bounding box center [580, 80] width 190 height 18
type input "0"
drag, startPoint x: 243, startPoint y: 157, endPoint x: 249, endPoint y: 158, distance: 6.3
click at [243, 157] on form "v Color teal Color pink Remove color Add row above Add row below Add column bef…" at bounding box center [338, 122] width 216 height 107
drag, startPoint x: 504, startPoint y: 320, endPoint x: 516, endPoint y: 316, distance: 12.4
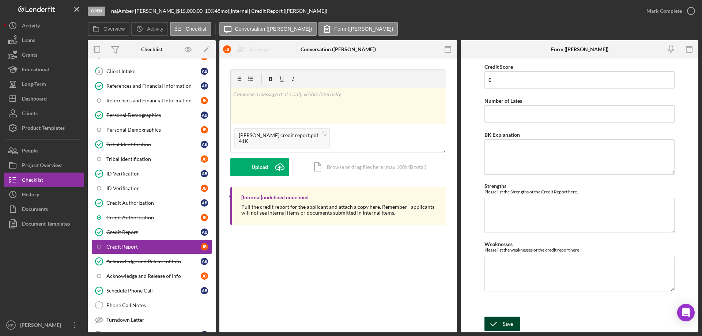
click at [505, 320] on div "Save" at bounding box center [508, 324] width 10 height 15
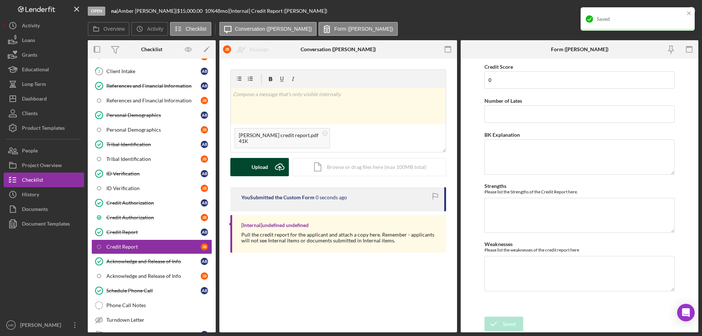
click at [264, 169] on div "Upload" at bounding box center [260, 167] width 16 height 18
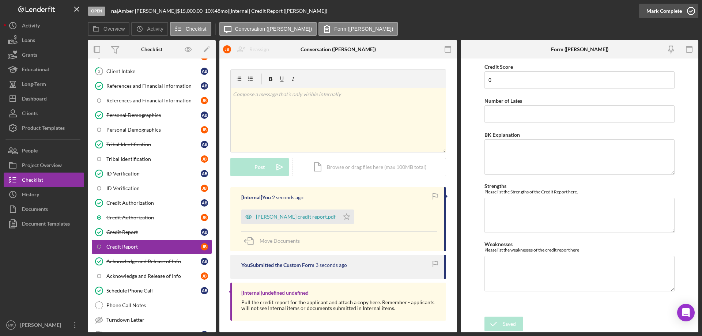
click at [690, 8] on icon "button" at bounding box center [691, 11] width 18 height 18
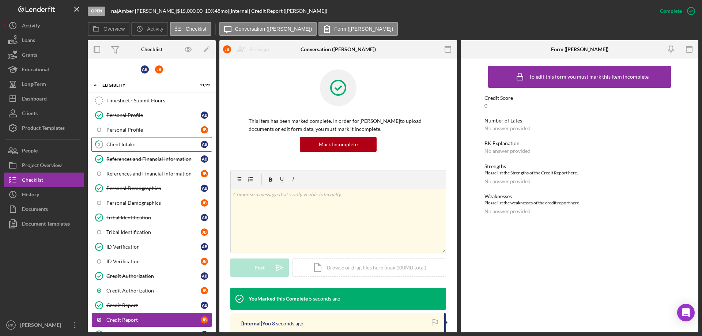
click at [121, 143] on div "Client Intake" at bounding box center [153, 145] width 94 height 6
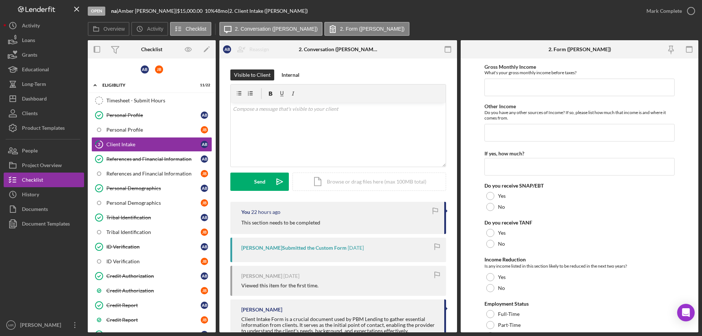
scroll to position [695, 0]
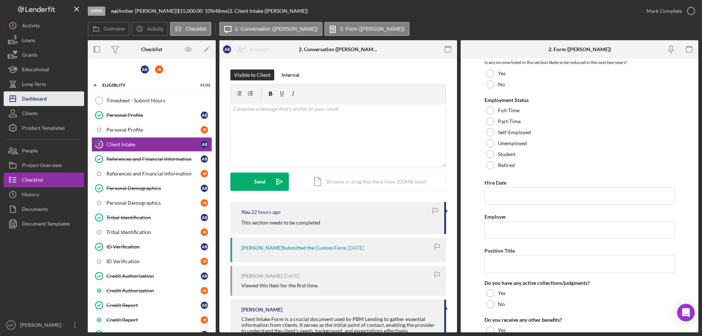
click at [33, 99] on div "Dashboard" at bounding box center [34, 99] width 25 height 16
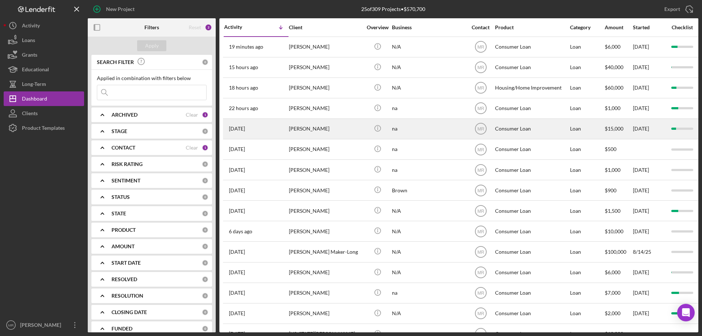
click at [308, 129] on div "[PERSON_NAME]" at bounding box center [325, 128] width 73 height 19
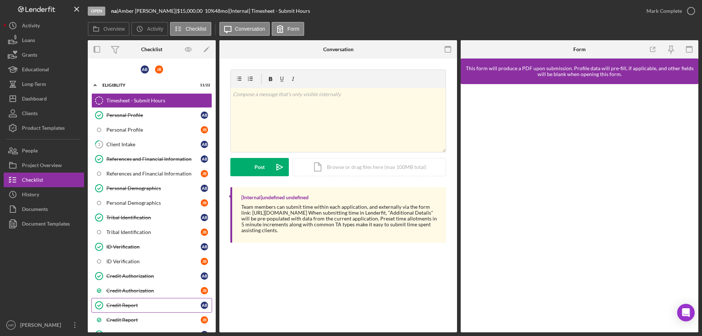
click at [121, 303] on div "Credit Report" at bounding box center [153, 305] width 94 height 6
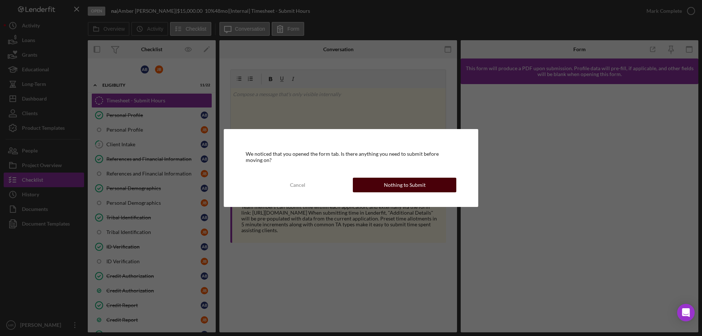
drag, startPoint x: 403, startPoint y: 189, endPoint x: 457, endPoint y: 191, distance: 54.5
click at [403, 189] on div "Nothing to Submit" at bounding box center [405, 185] width 42 height 15
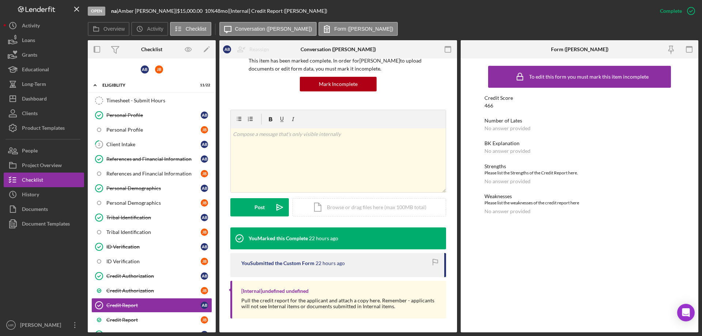
scroll to position [61, 0]
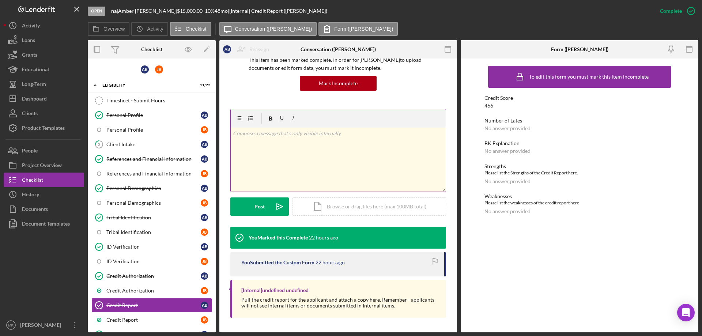
click at [250, 158] on div "v Color teal Color pink Remove color Add row above Add row below Add column bef…" at bounding box center [338, 160] width 215 height 64
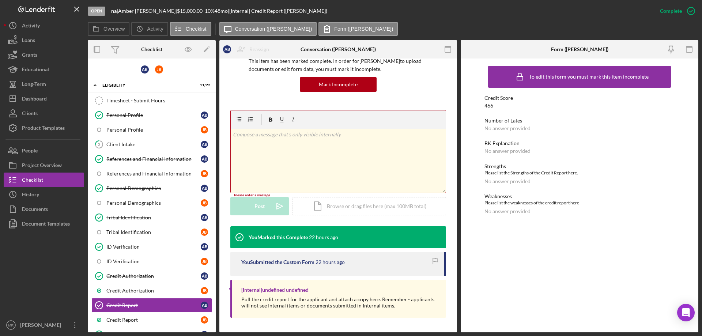
scroll to position [60, 0]
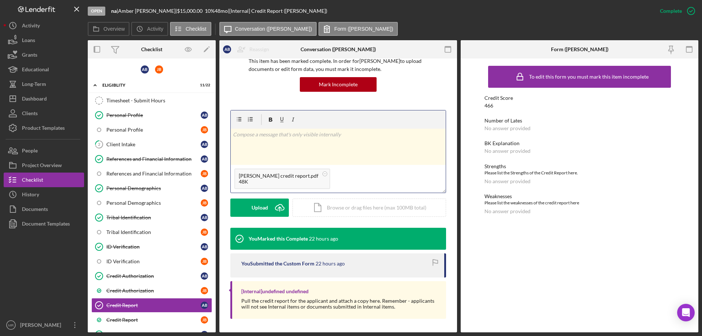
click at [260, 194] on form "v Color teal Color pink Remove color Add row above Add row below Add column bef…" at bounding box center [338, 163] width 216 height 107
click at [276, 203] on icon "Icon/Upload" at bounding box center [280, 208] width 18 height 18
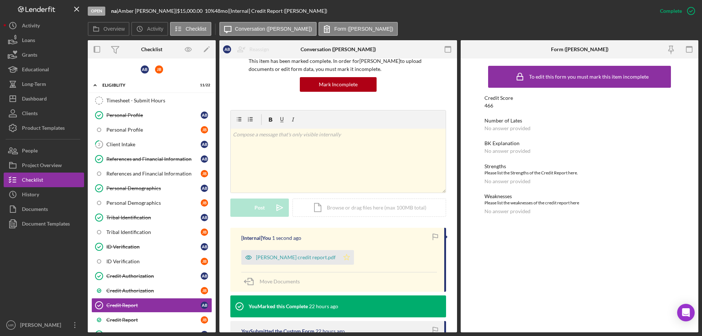
click at [339, 257] on icon "Icon/Star" at bounding box center [346, 257] width 15 height 15
click at [30, 98] on div "Dashboard" at bounding box center [34, 99] width 25 height 16
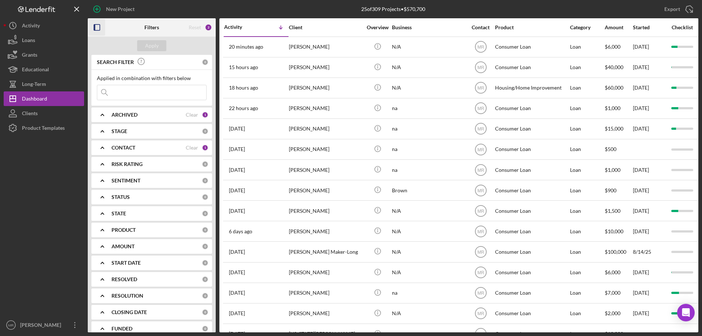
click at [97, 24] on rect "button" at bounding box center [97, 27] width 6 height 6
